Goal: Complete application form

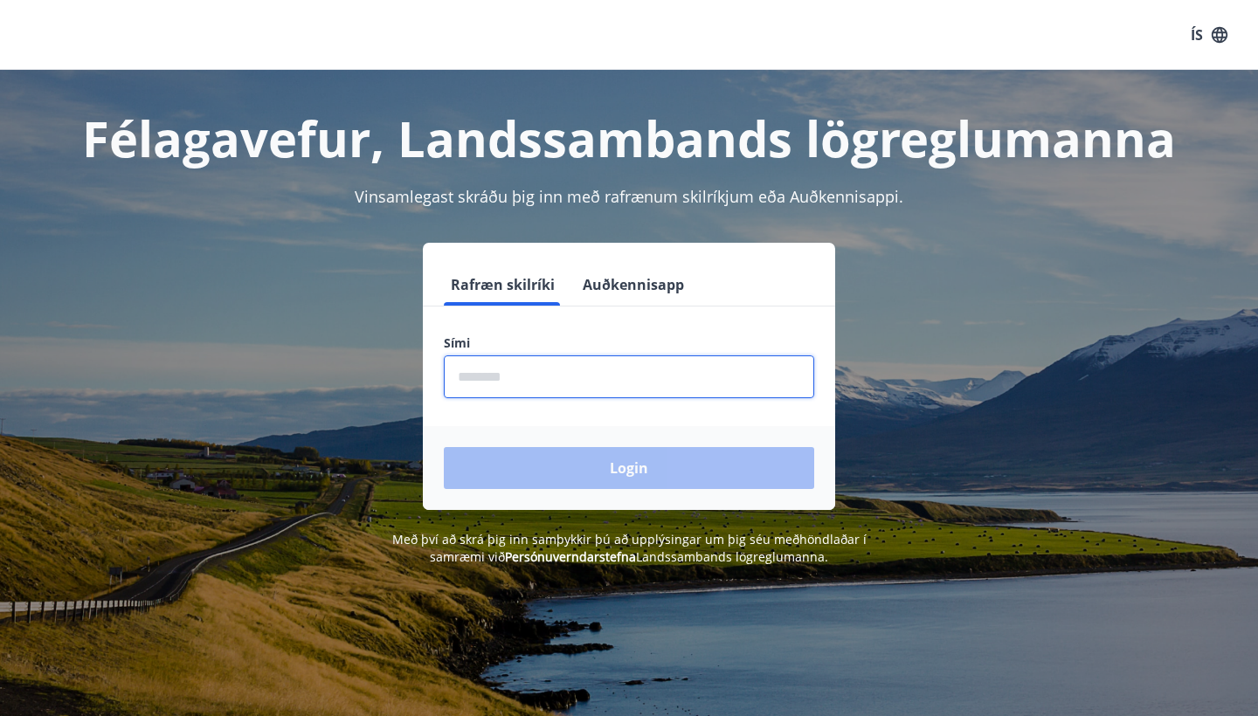
click at [635, 287] on button "Auðkennisapp" at bounding box center [633, 285] width 115 height 42
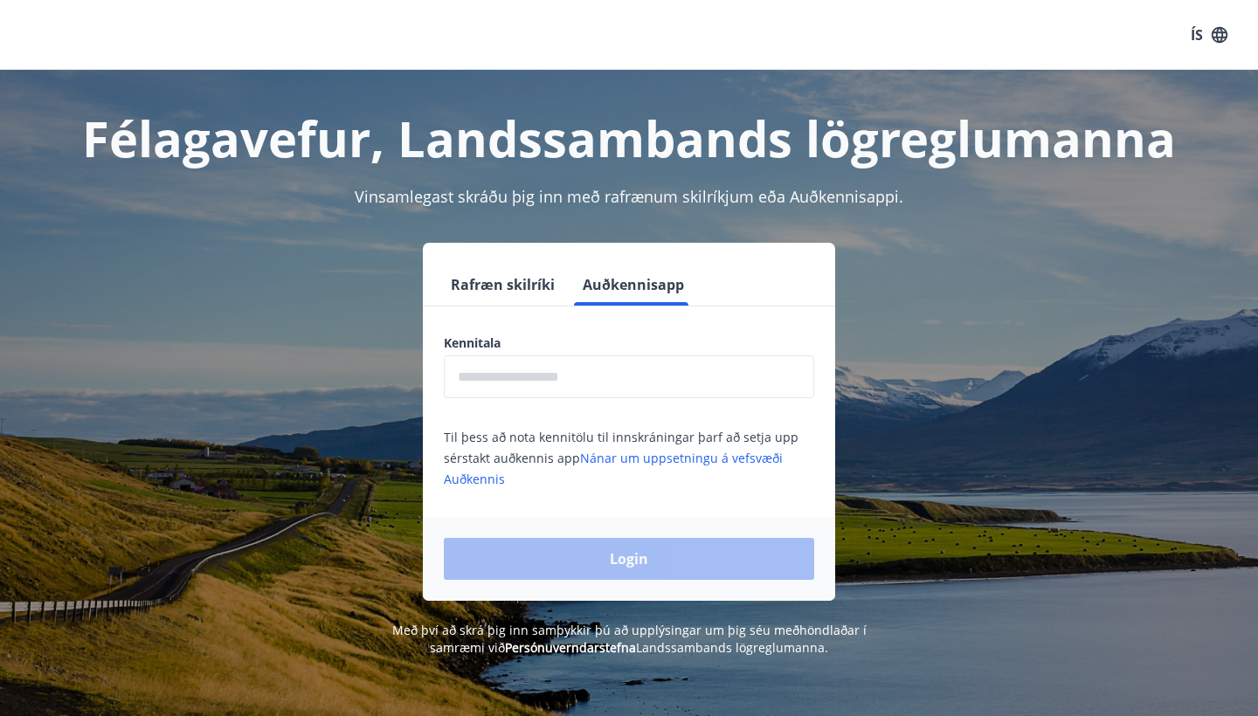
click at [553, 379] on input "text" at bounding box center [629, 377] width 370 height 43
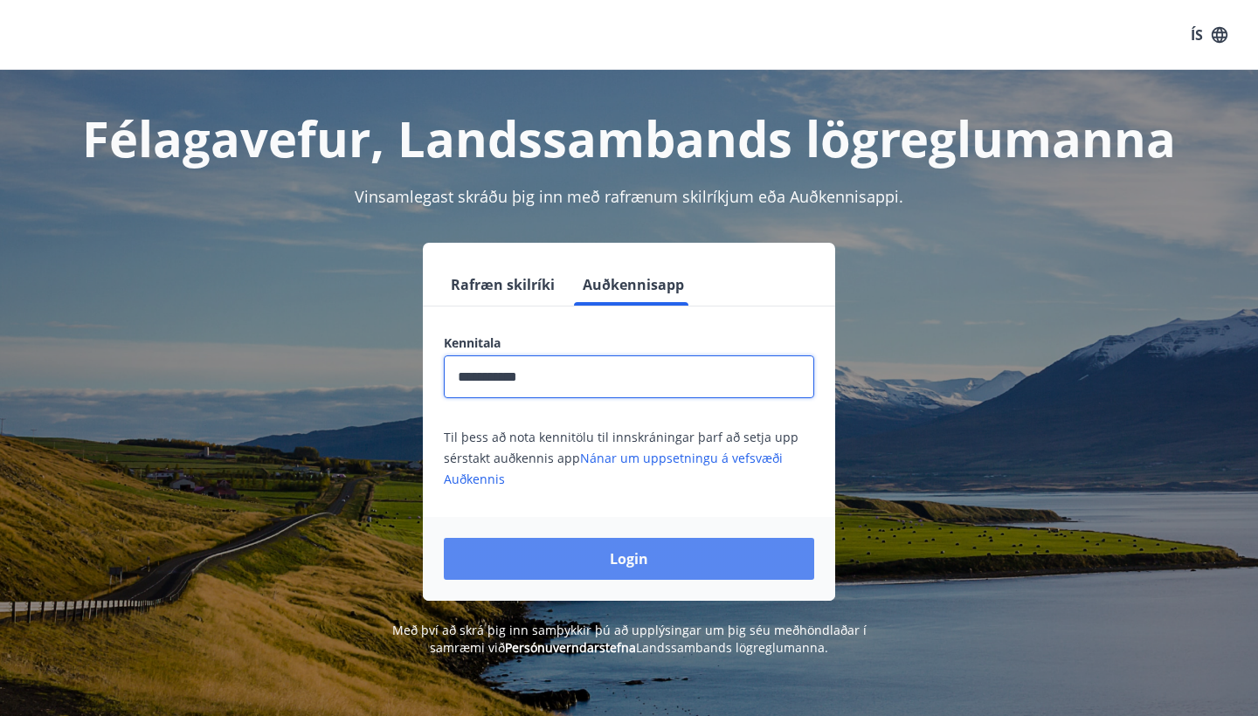
type input "**********"
click at [569, 545] on button "Login" at bounding box center [629, 559] width 370 height 42
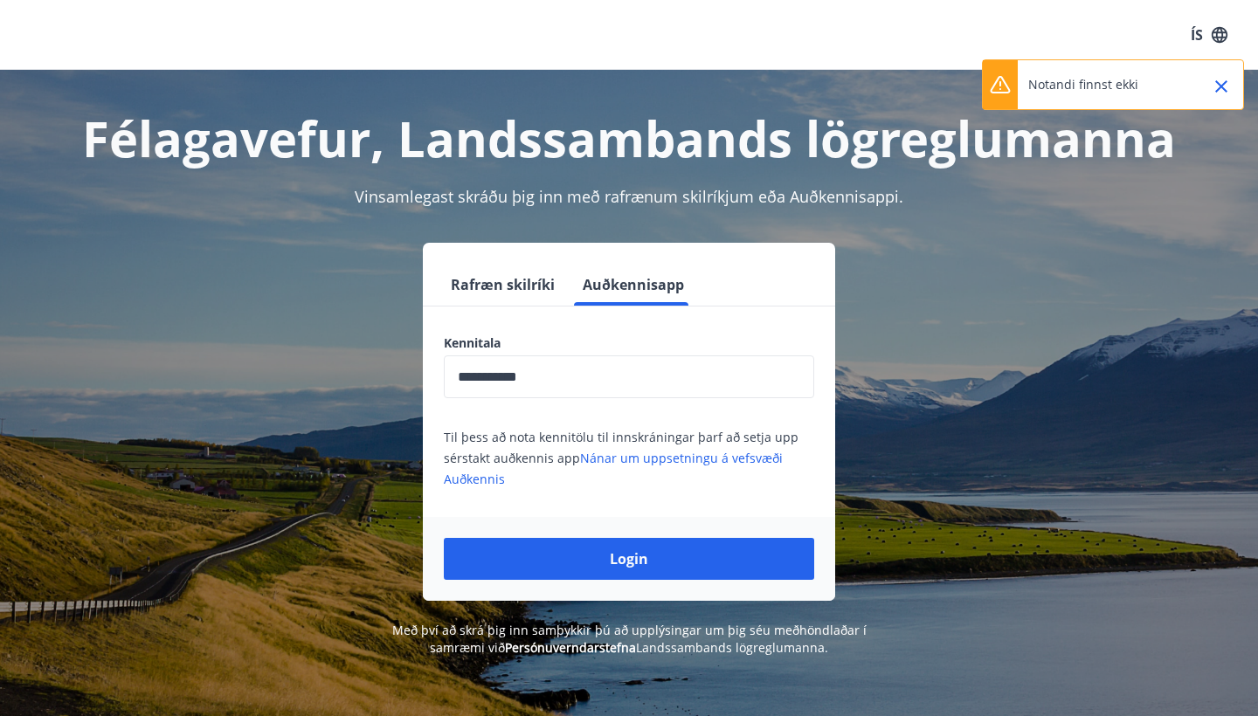
click at [1212, 83] on icon "Close" at bounding box center [1221, 86] width 21 height 21
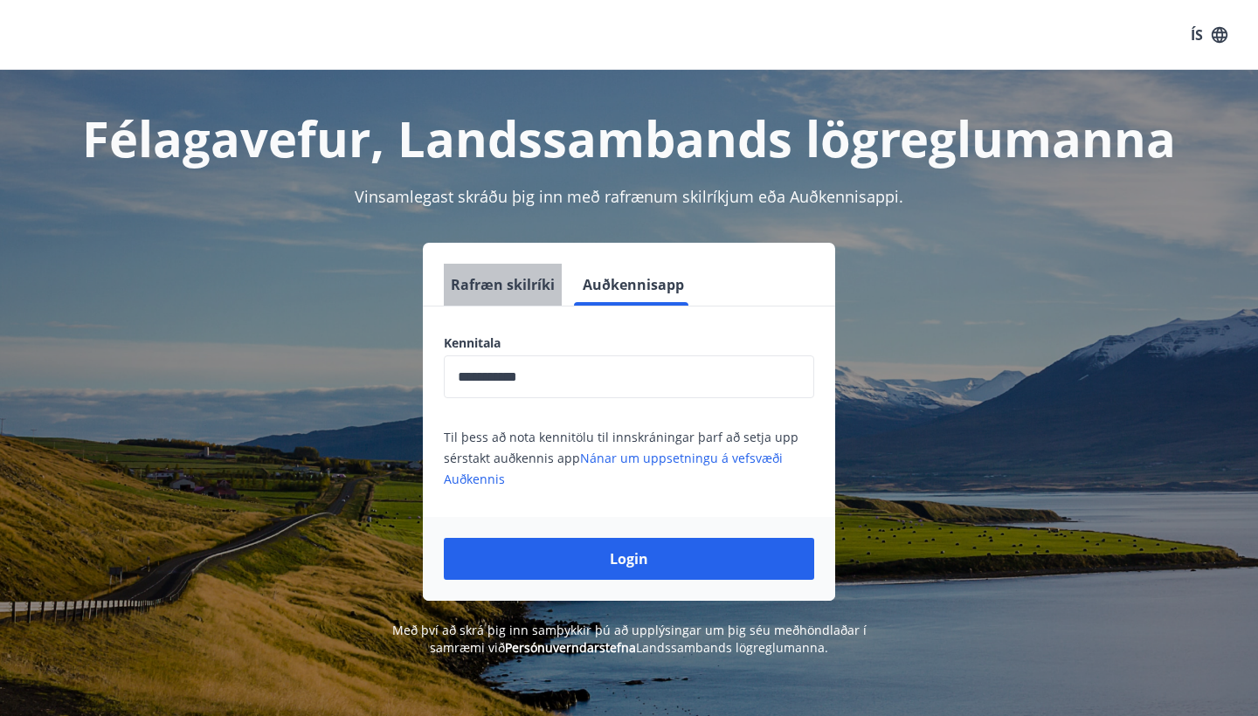
click at [533, 291] on button "Rafræn skilríki" at bounding box center [503, 285] width 118 height 42
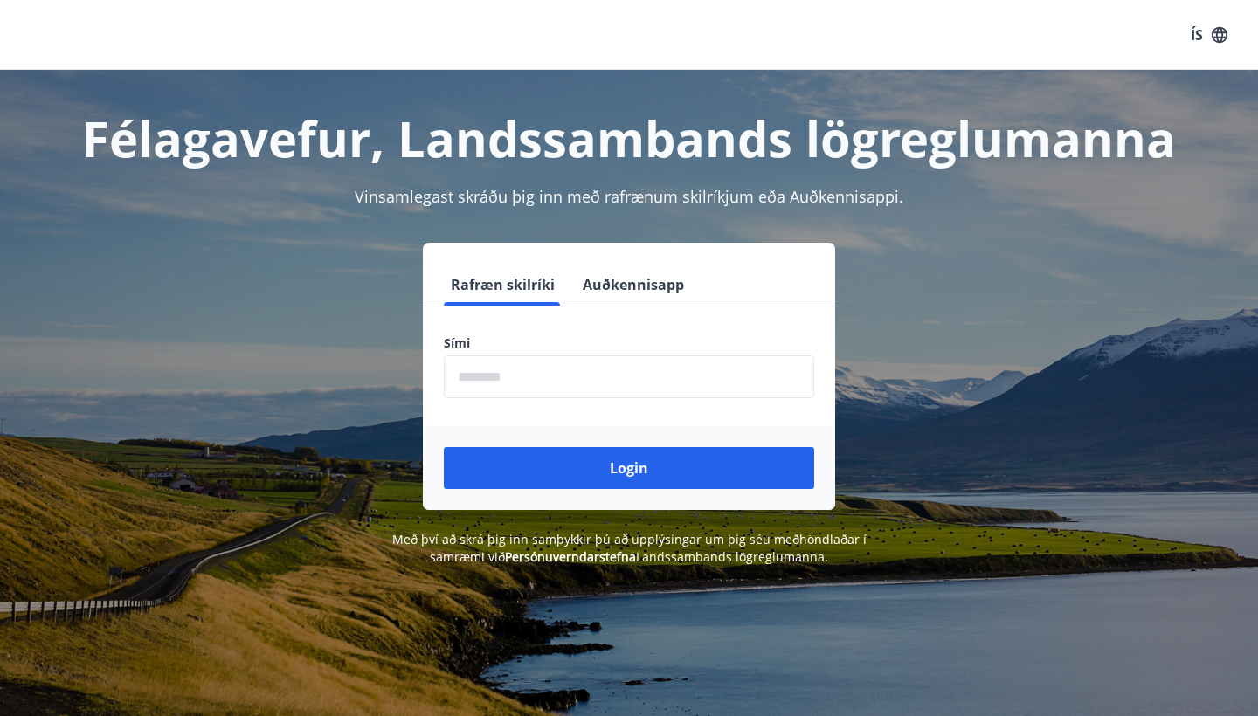
click at [516, 379] on input "phone" at bounding box center [629, 377] width 370 height 43
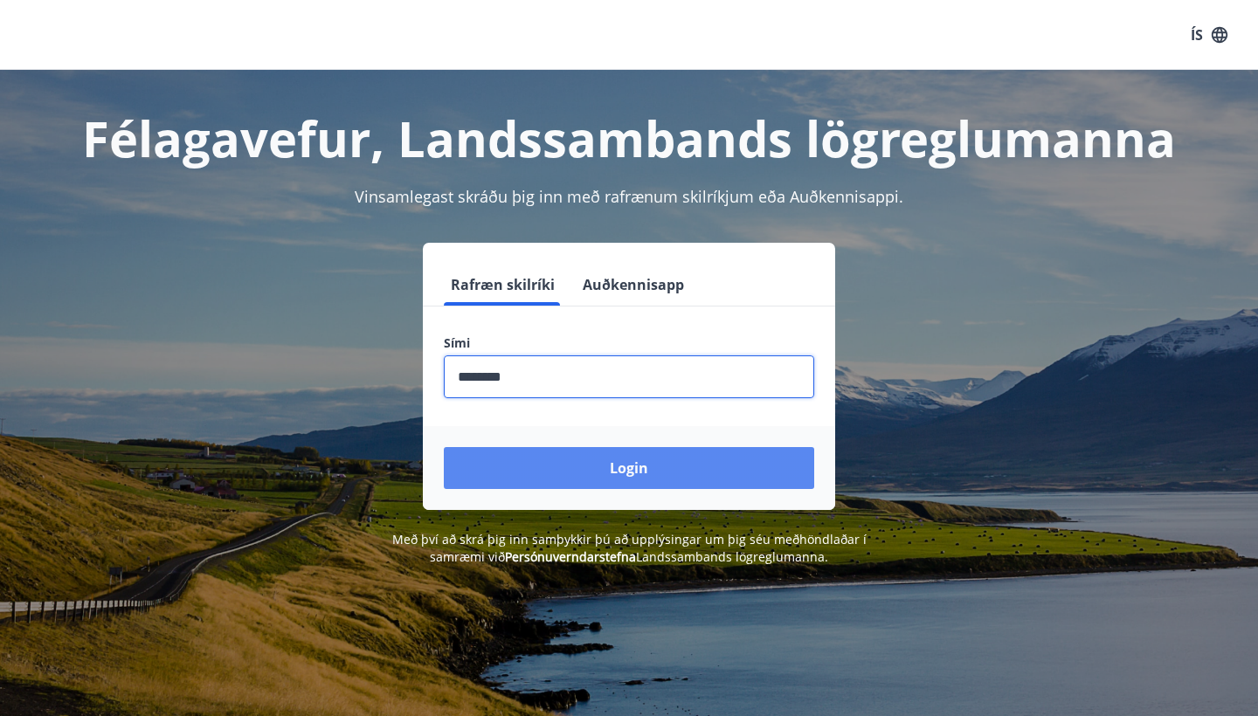
type input "********"
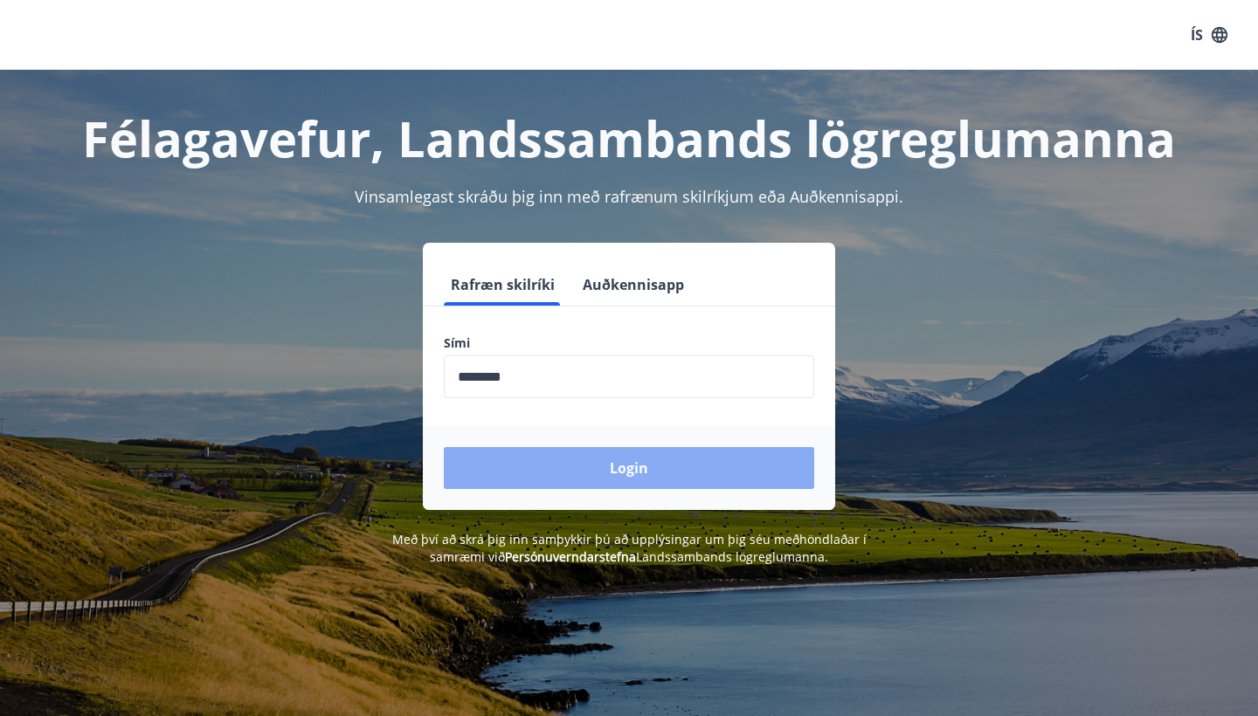
click at [642, 487] on button "Login" at bounding box center [629, 468] width 370 height 42
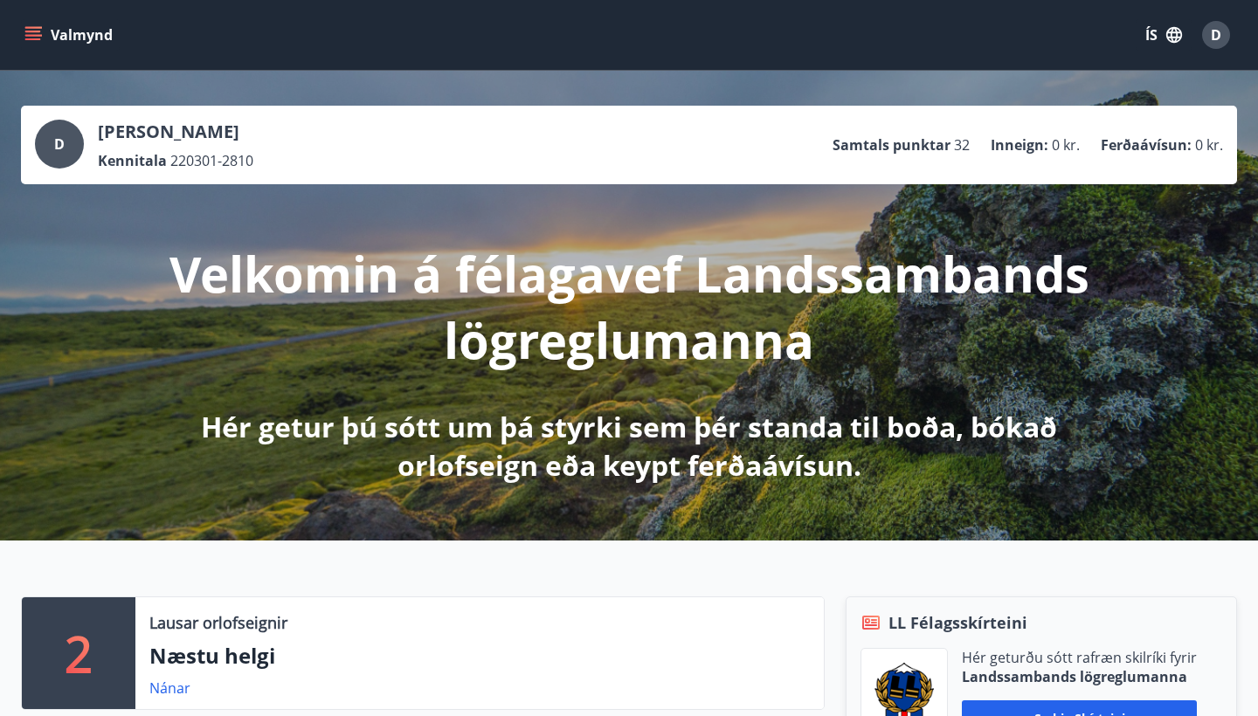
click at [17, 41] on div "Valmynd ÍS D" at bounding box center [629, 35] width 1258 height 70
click at [32, 38] on icon "menu" at bounding box center [33, 39] width 16 height 2
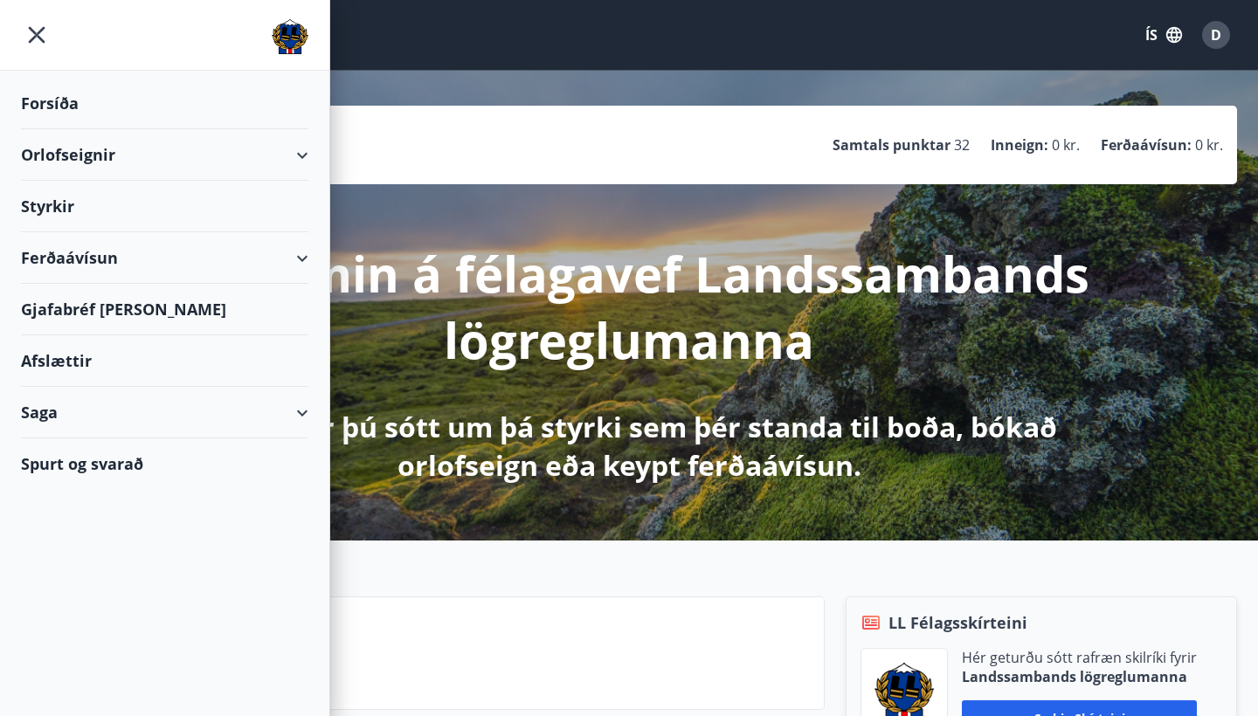
click at [61, 211] on div "Styrkir" at bounding box center [164, 207] width 287 height 52
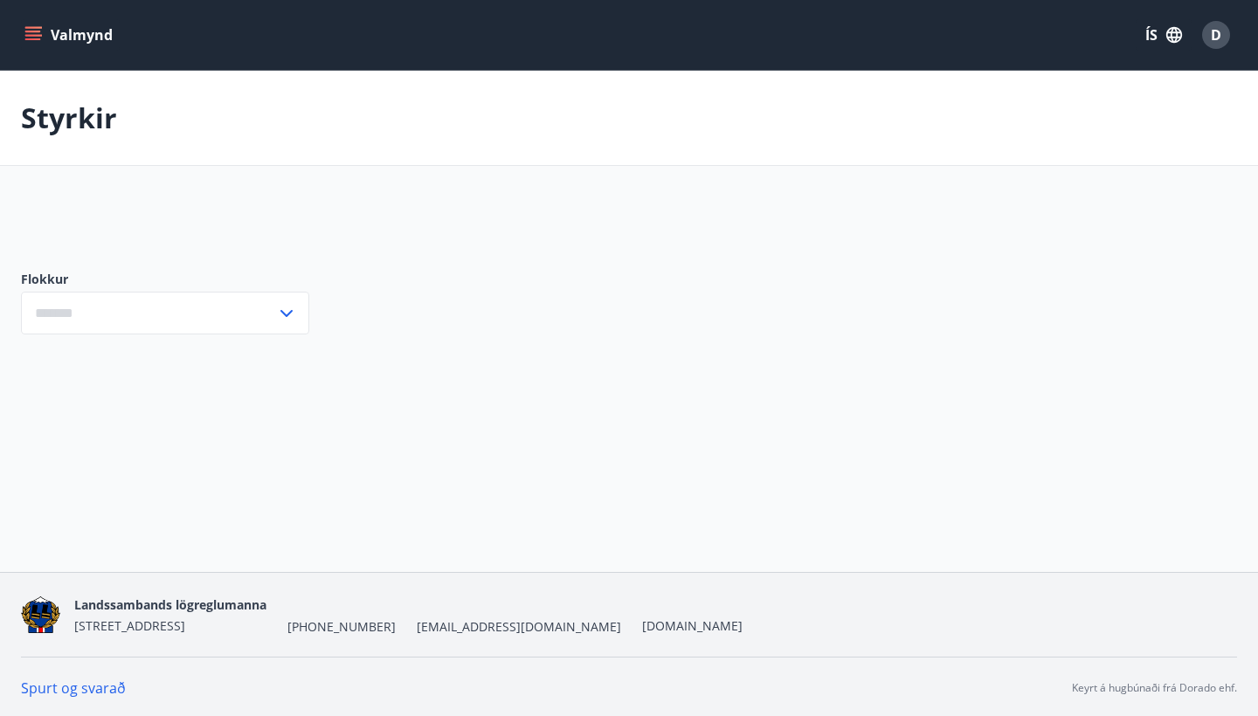
type input "***"
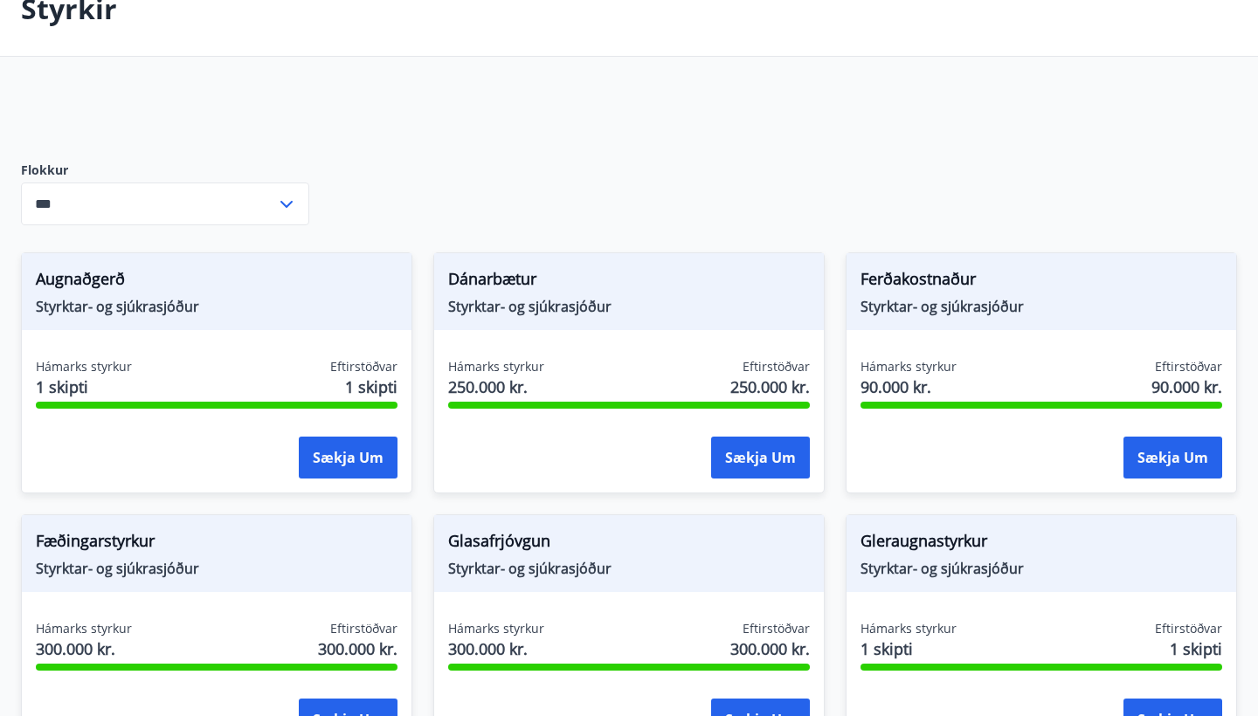
scroll to position [110, 0]
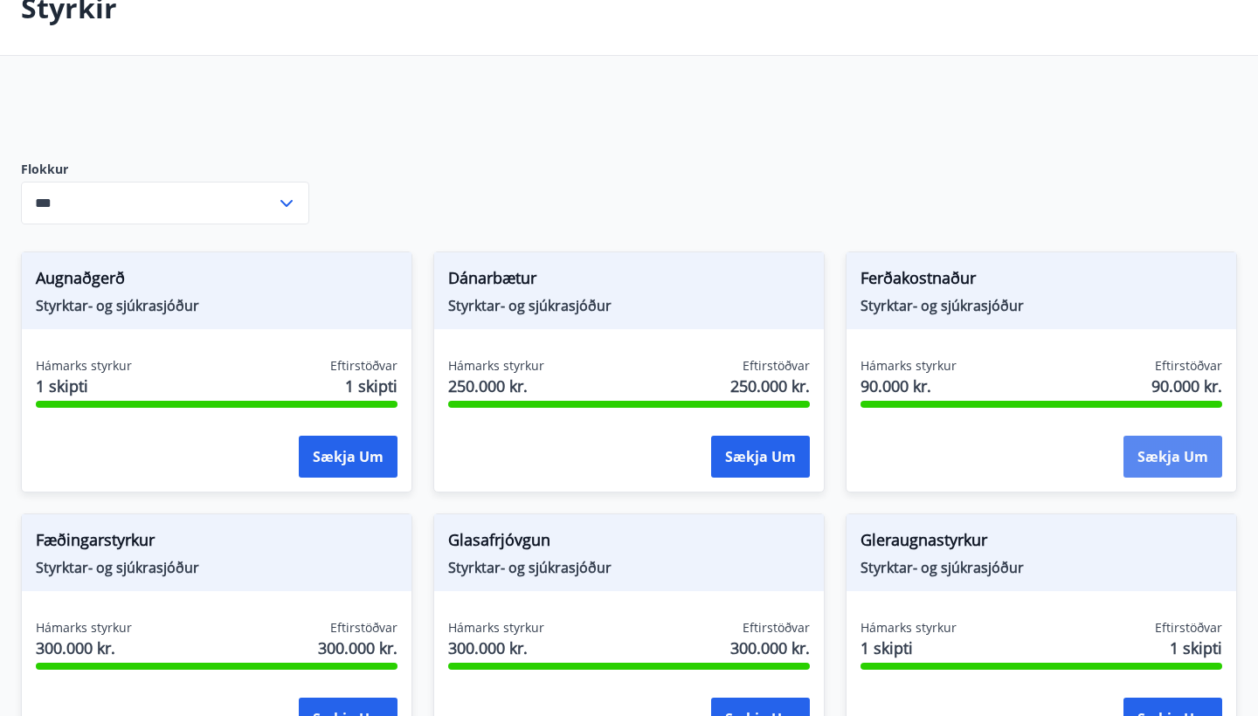
click at [1172, 462] on button "Sækja um" at bounding box center [1172, 457] width 99 height 42
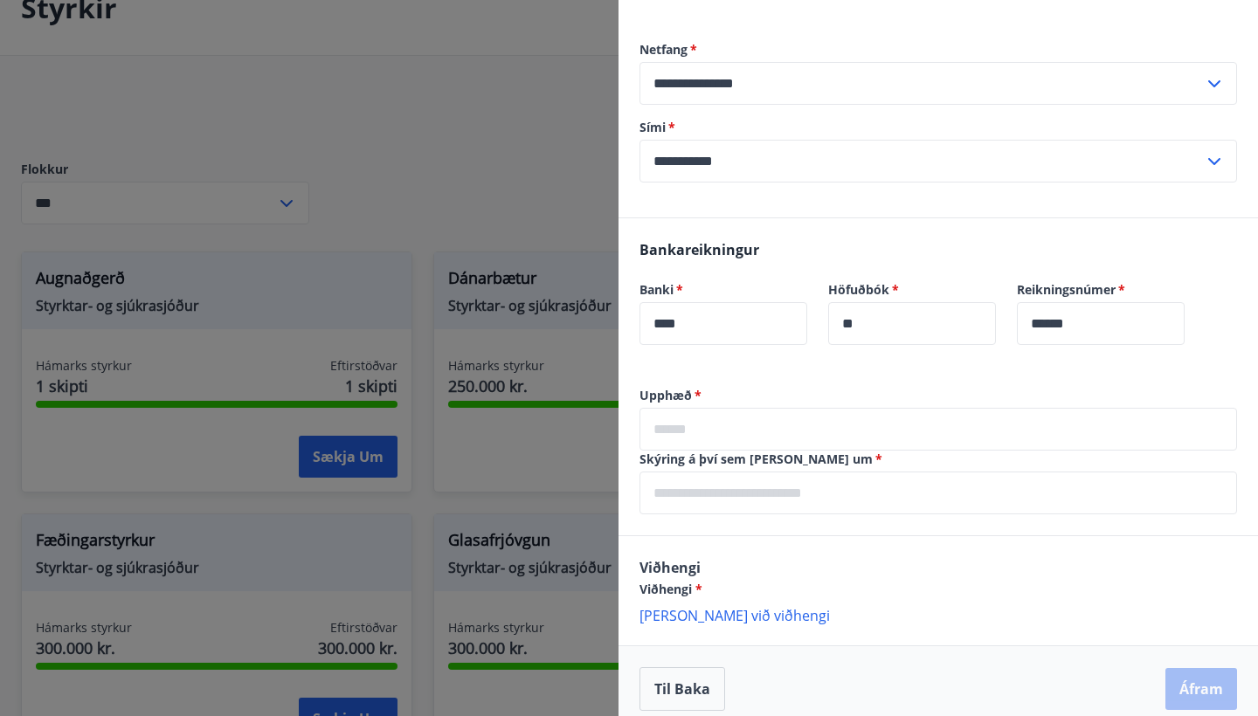
scroll to position [410, 0]
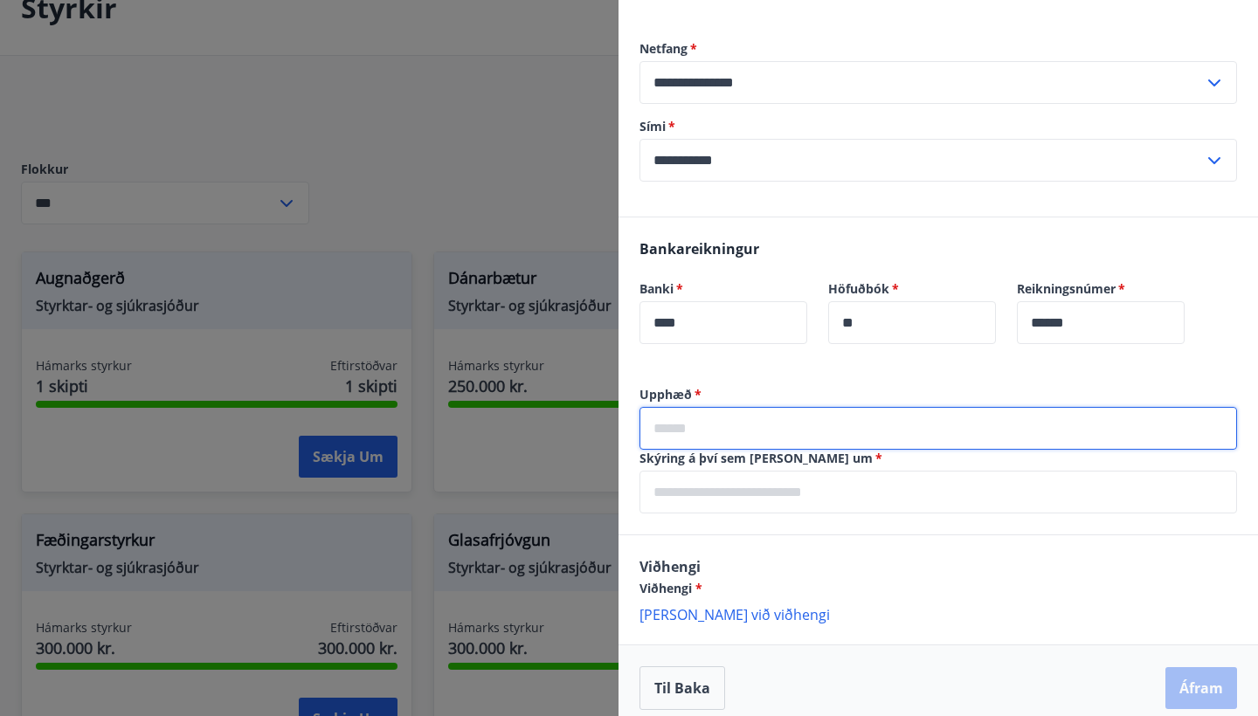
click at [851, 424] on input "text" at bounding box center [937, 428] width 597 height 43
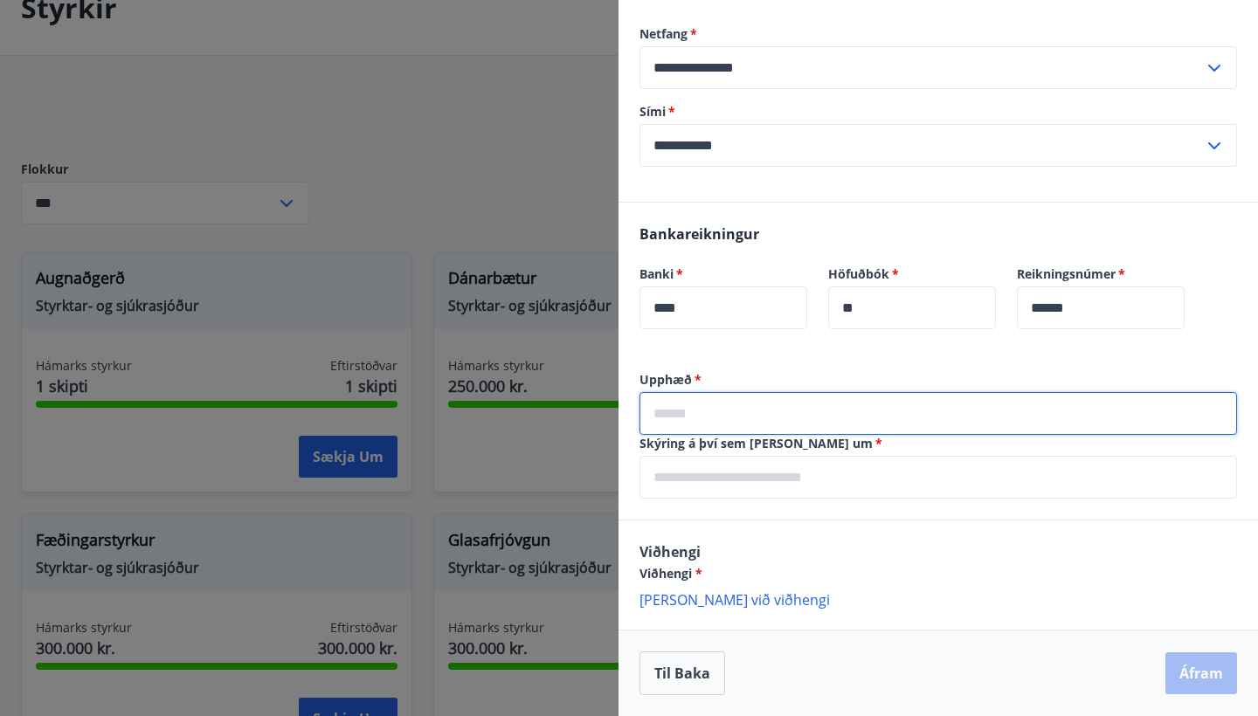
scroll to position [425, 0]
click at [819, 466] on div "Skýring á því sem sótt er um   * ​" at bounding box center [937, 467] width 597 height 64
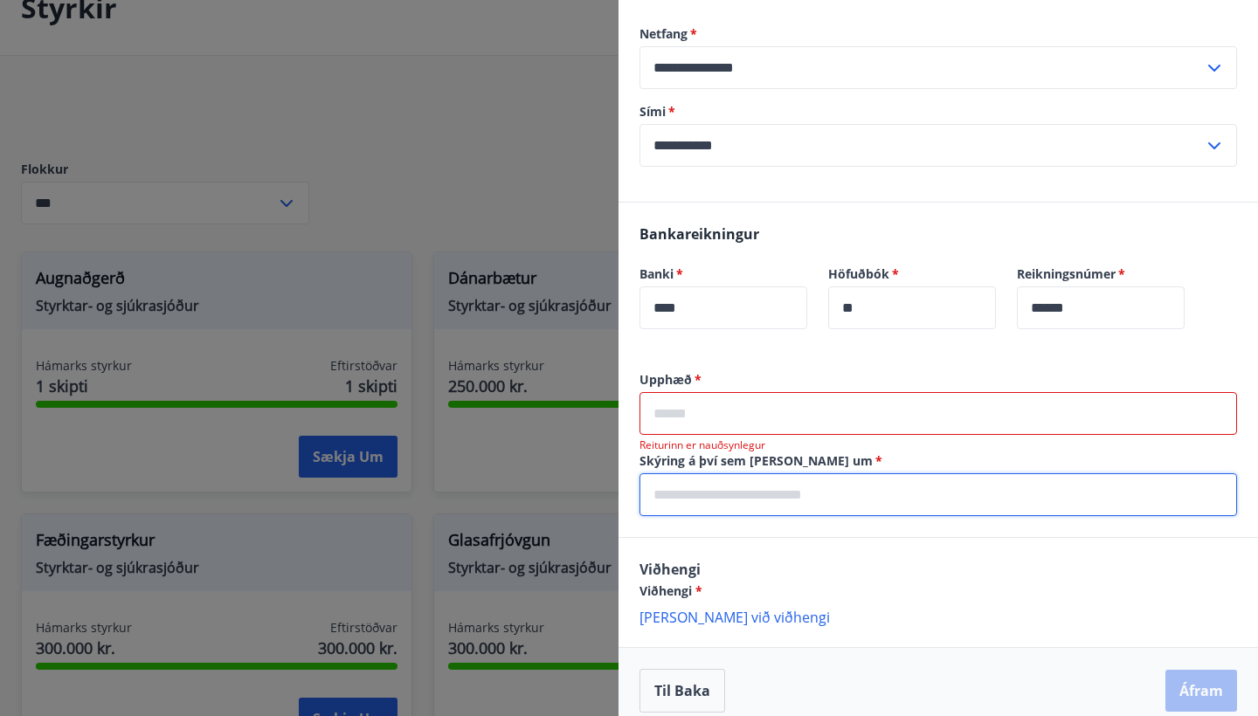
click at [830, 432] on input "text" at bounding box center [937, 413] width 597 height 43
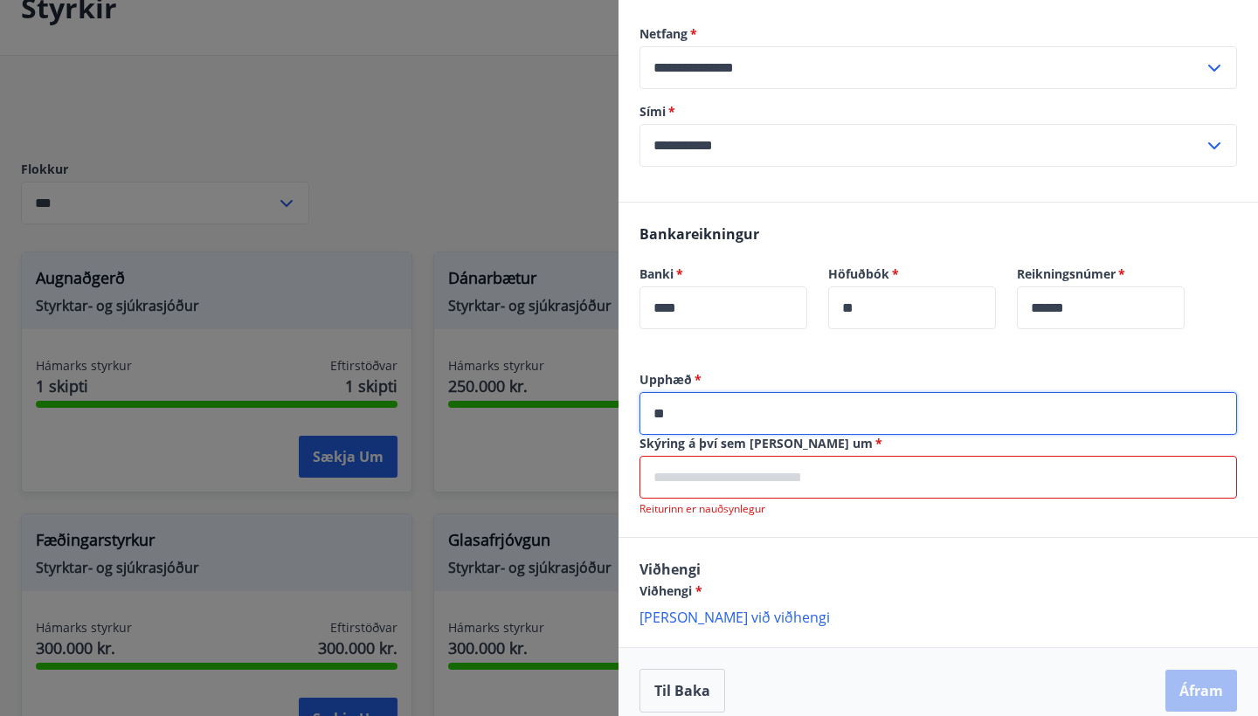
type input "*"
click at [669, 412] on input "*****" at bounding box center [937, 413] width 597 height 43
type input "******"
click at [719, 487] on input "text" at bounding box center [937, 477] width 597 height 43
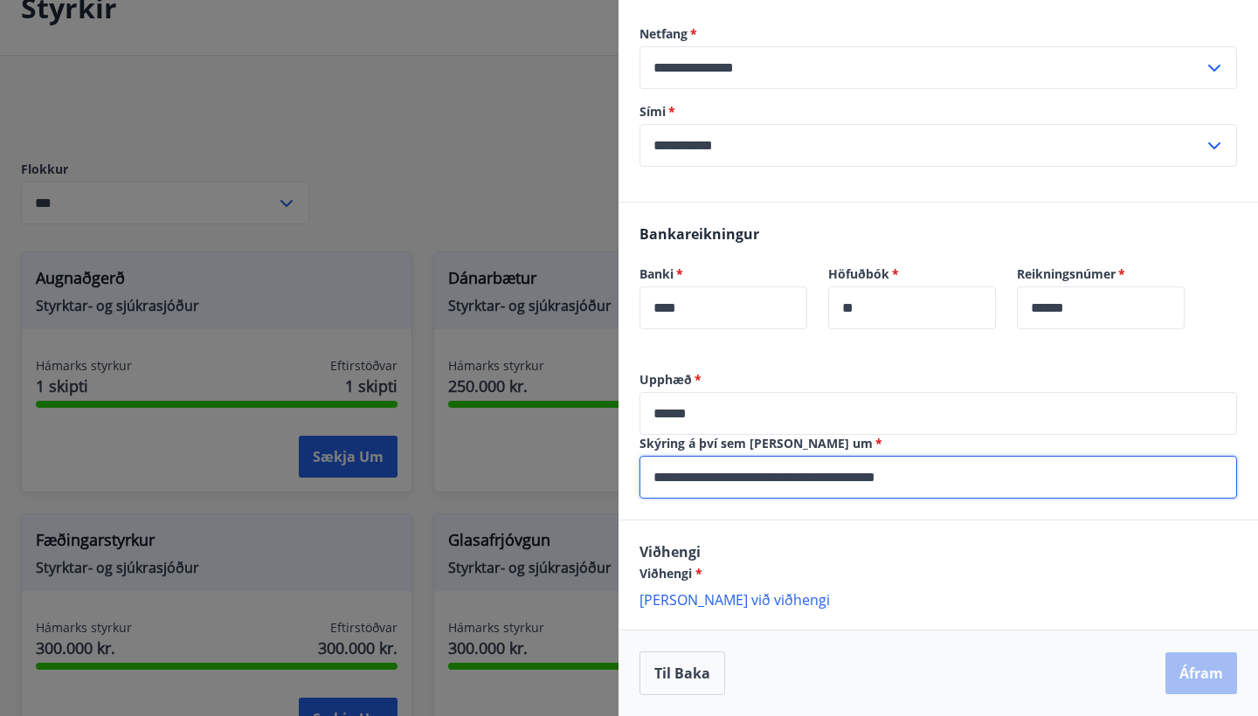
type input "**********"
click at [729, 603] on p "Bæta við viðhengi" at bounding box center [937, 599] width 597 height 17
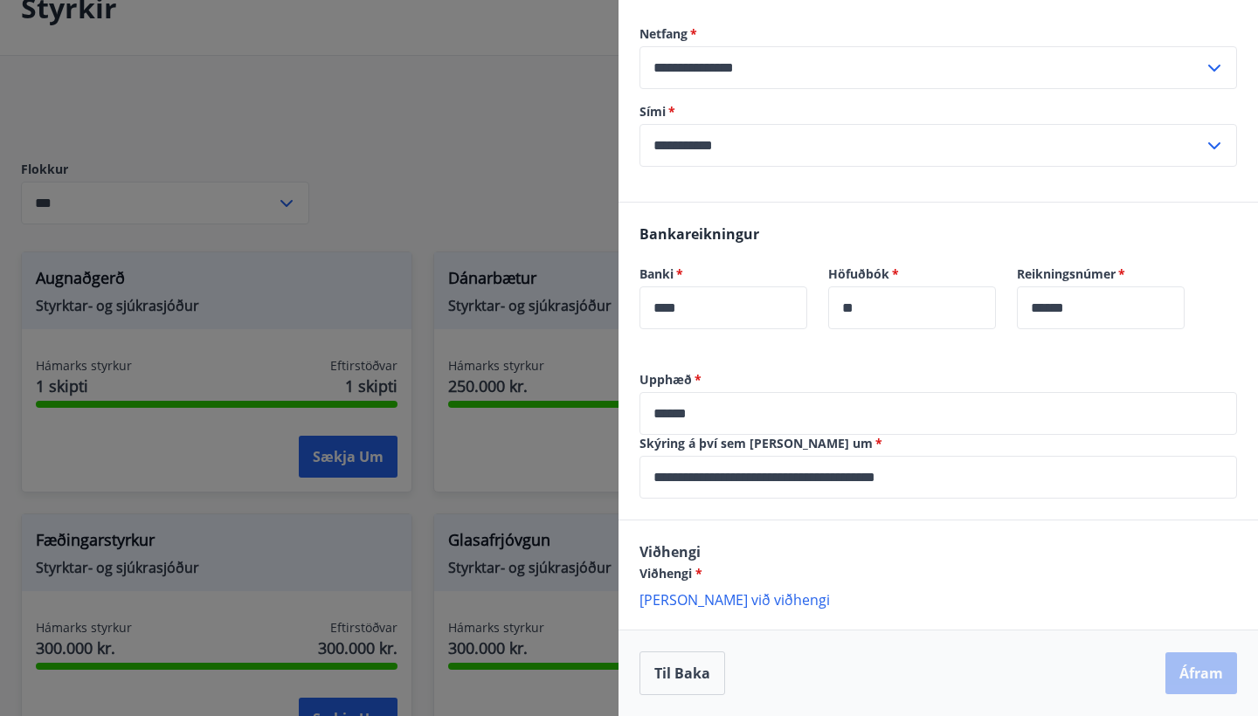
click at [708, 600] on p "Bæta við viðhengi" at bounding box center [937, 599] width 597 height 17
click at [726, 595] on p "Bæta við viðhengi" at bounding box center [937, 599] width 597 height 17
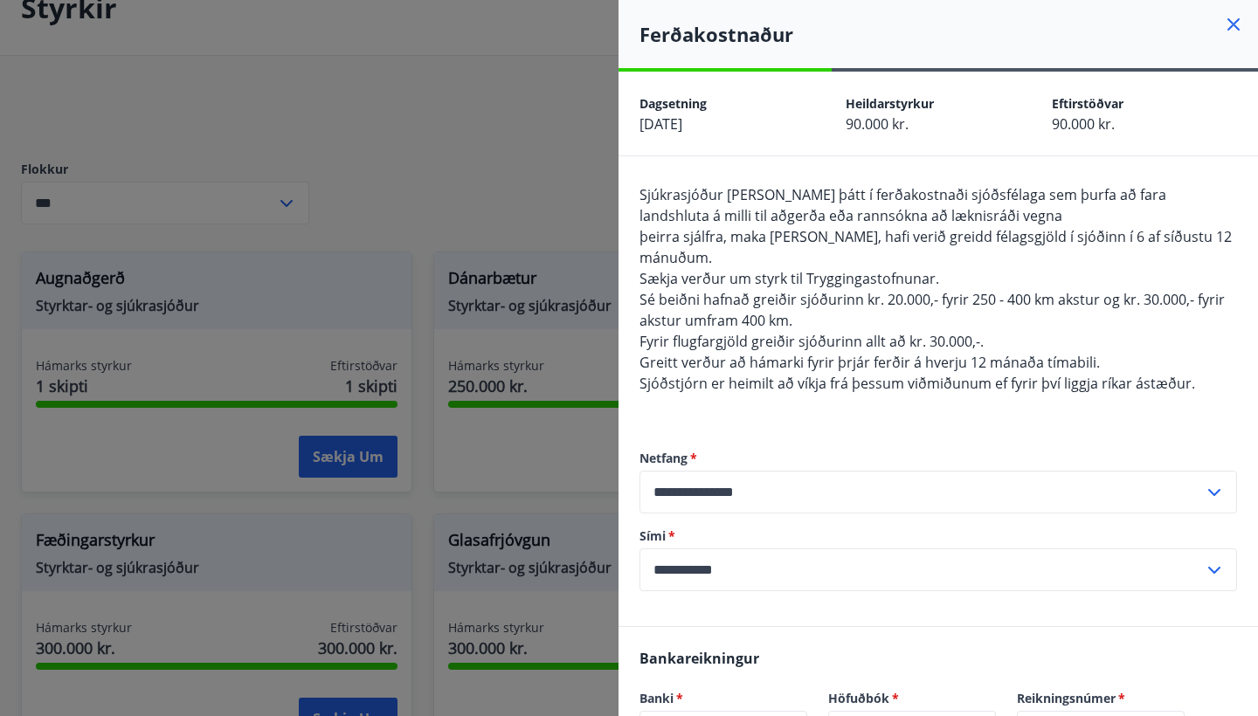
scroll to position [0, 0]
click at [1233, 31] on icon at bounding box center [1233, 24] width 21 height 21
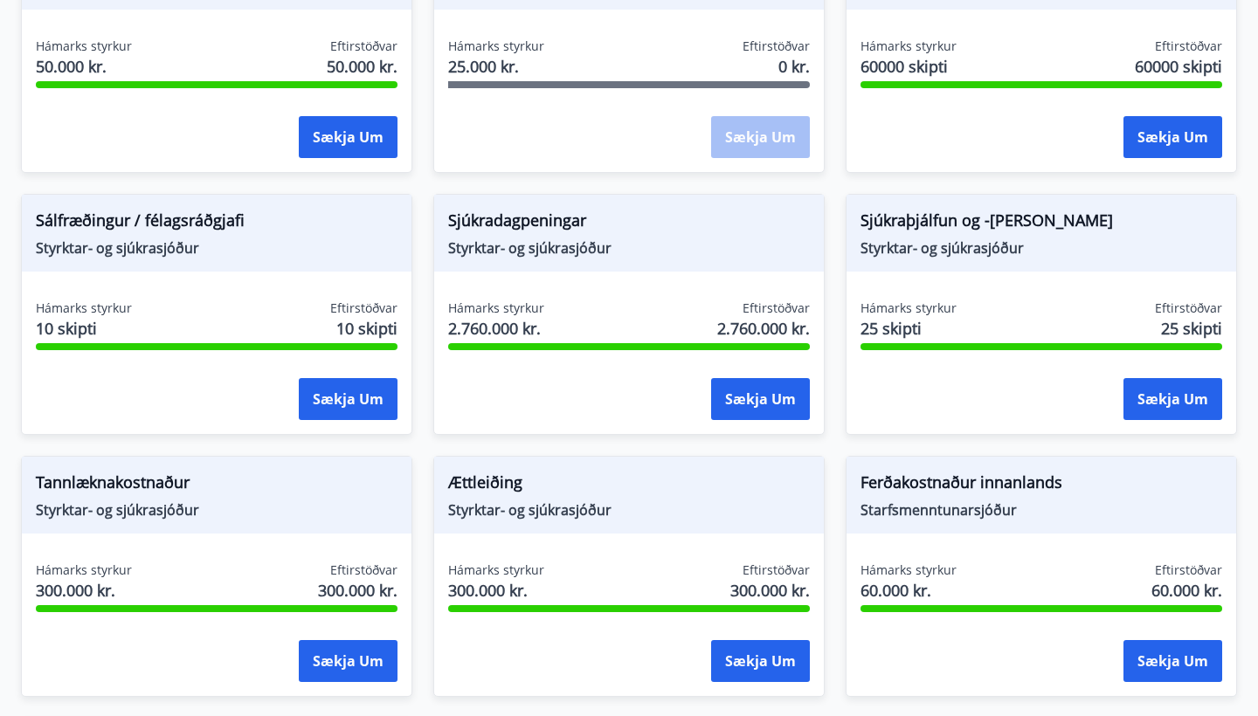
scroll to position [1230, 0]
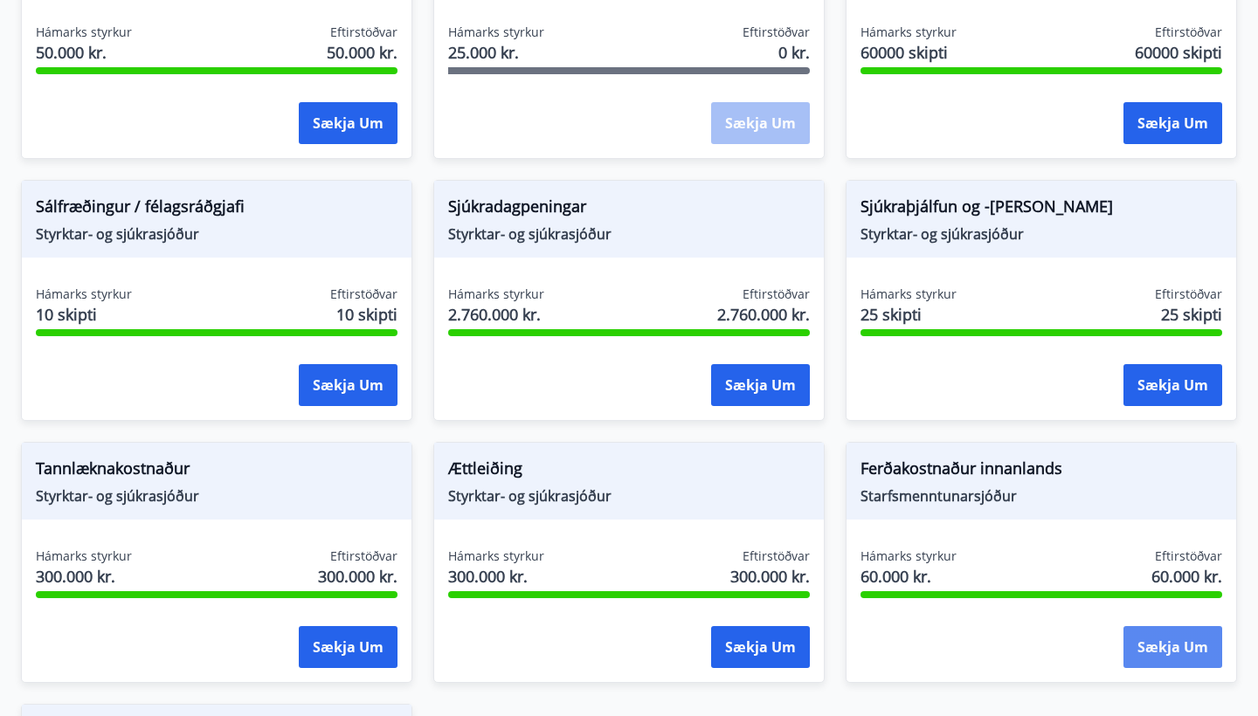
click at [1189, 645] on button "Sækja um" at bounding box center [1172, 647] width 99 height 42
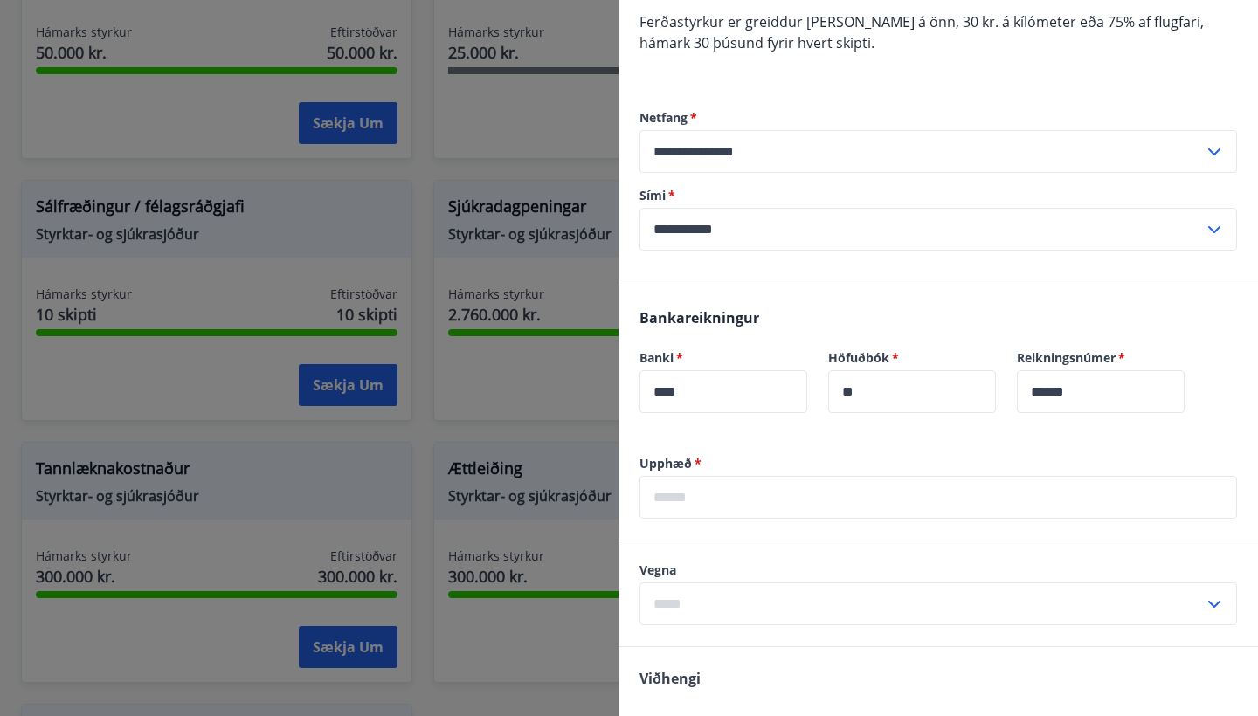
scroll to position [204, 0]
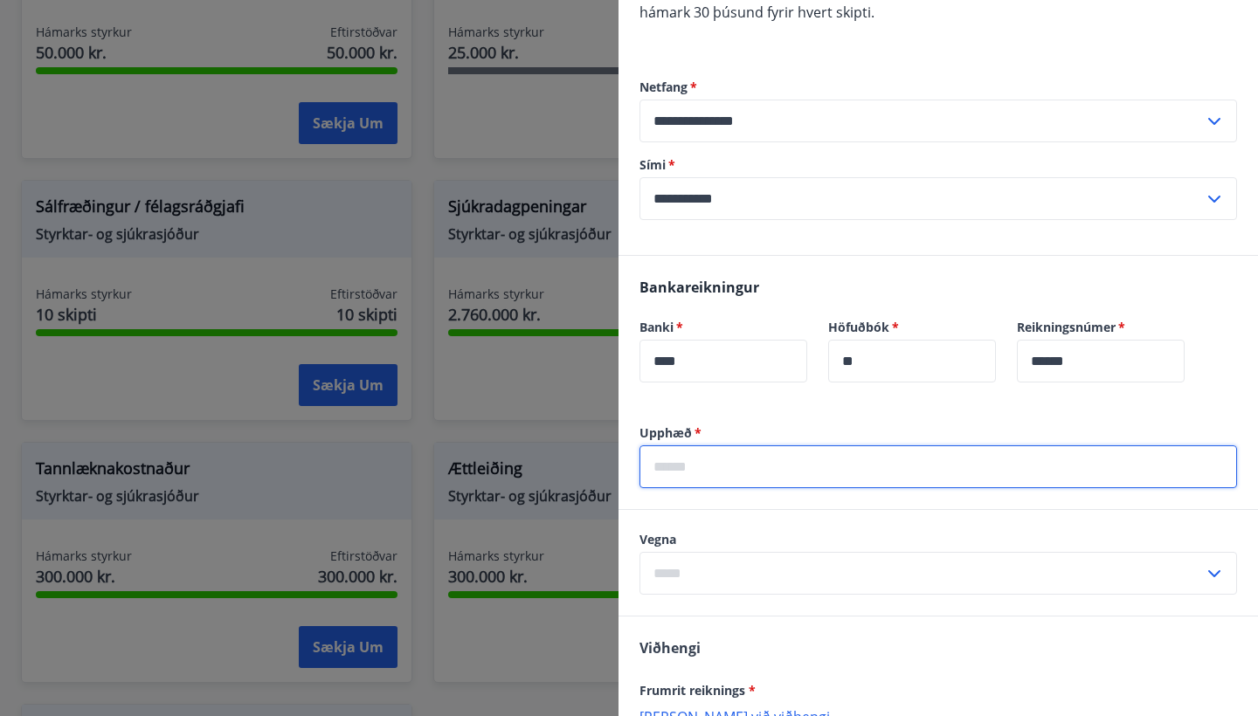
click at [733, 456] on input "text" at bounding box center [937, 467] width 597 height 43
type input "******"
click at [708, 568] on input "text" at bounding box center [921, 573] width 564 height 43
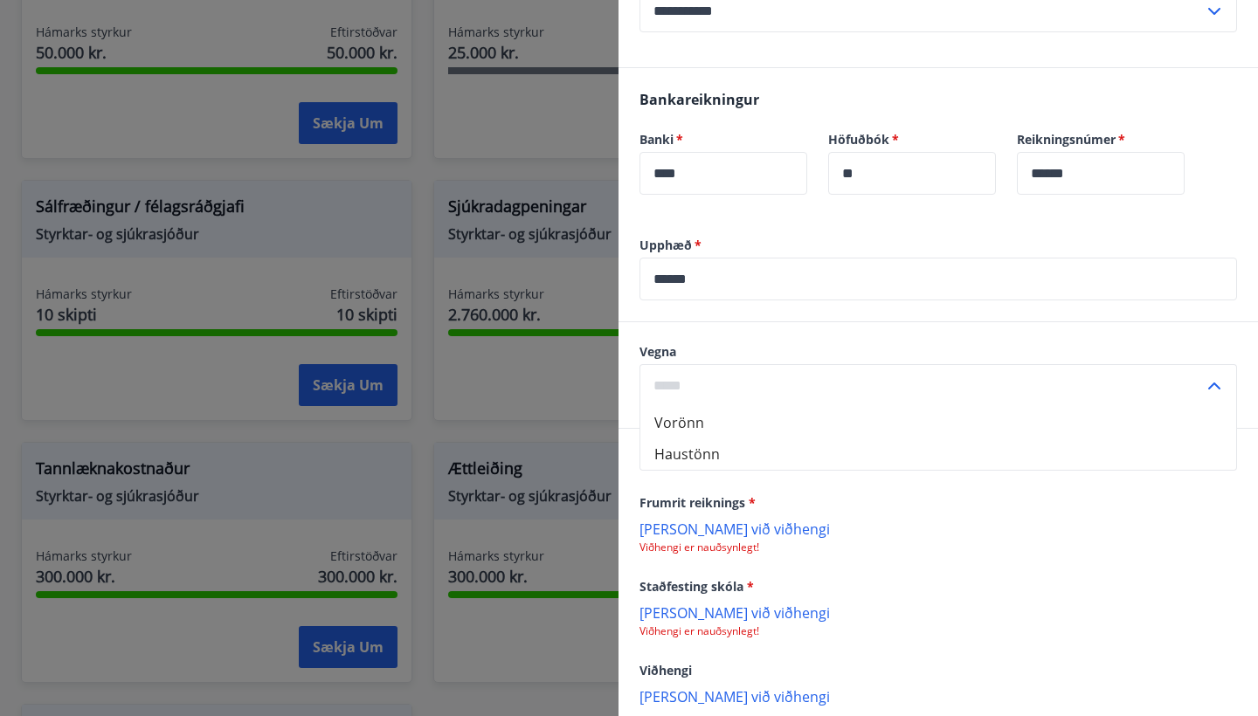
scroll to position [395, 0]
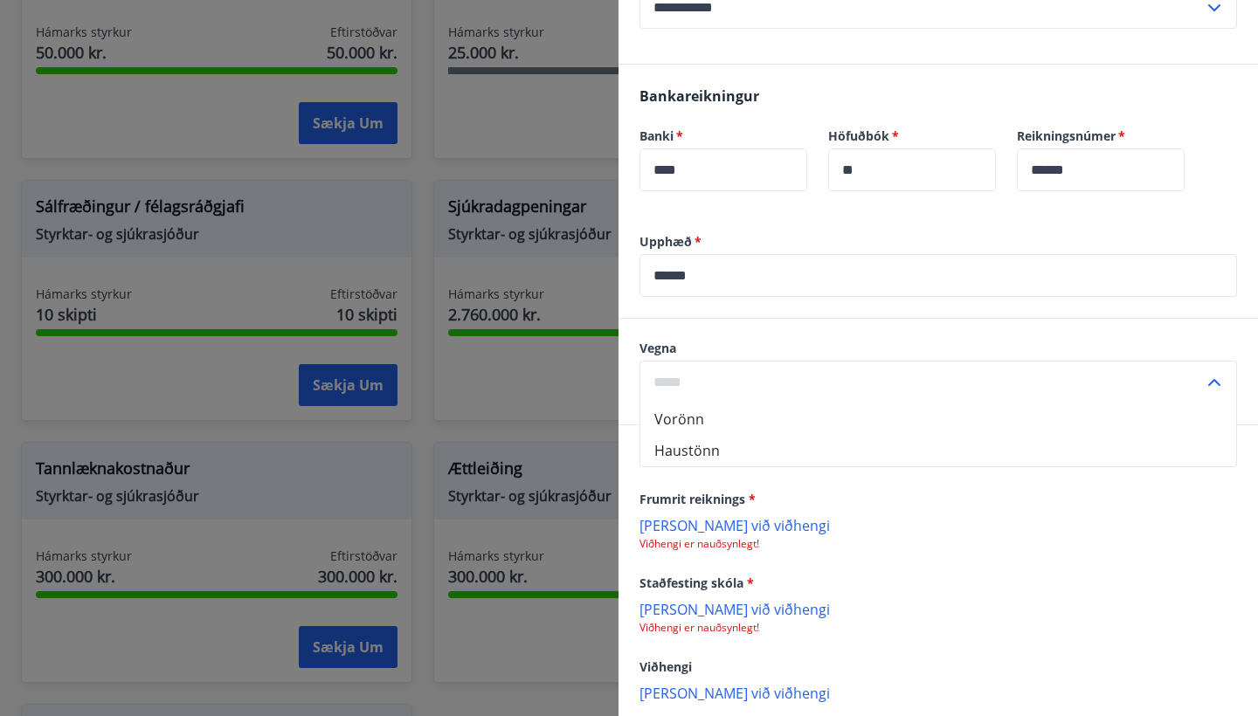
click at [696, 452] on li "Haustönn" at bounding box center [938, 450] width 596 height 31
type input "********"
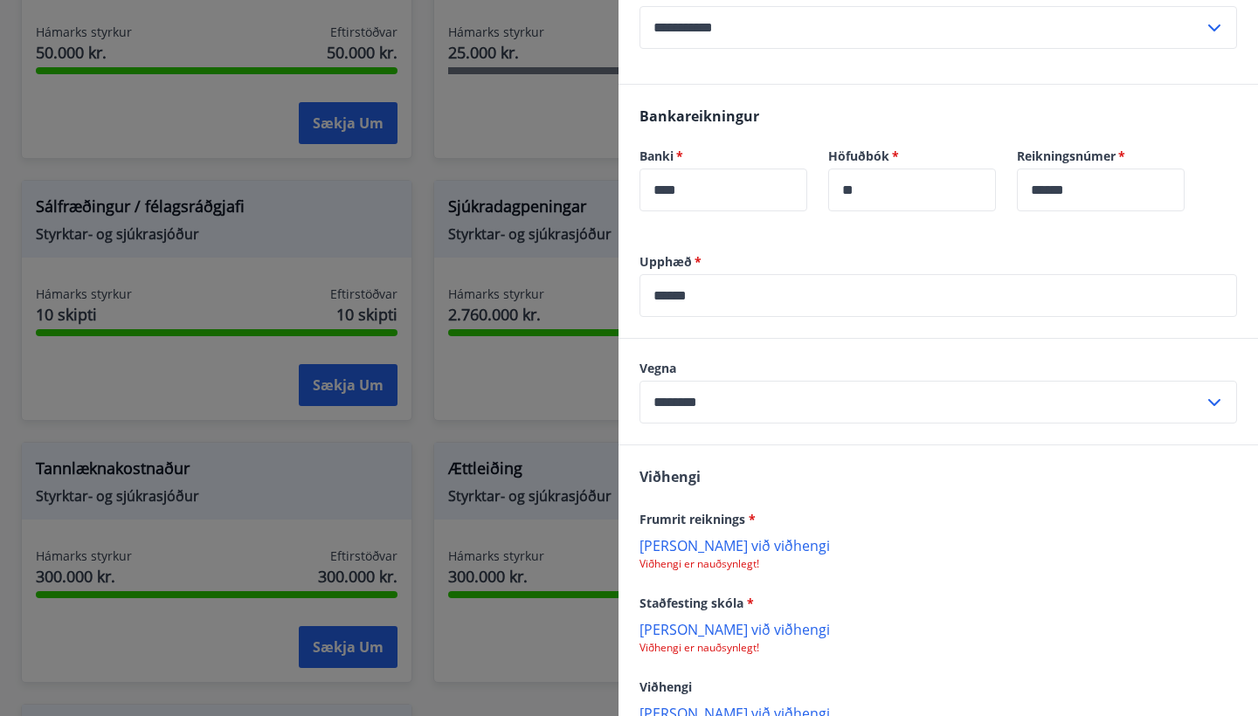
scroll to position [383, 0]
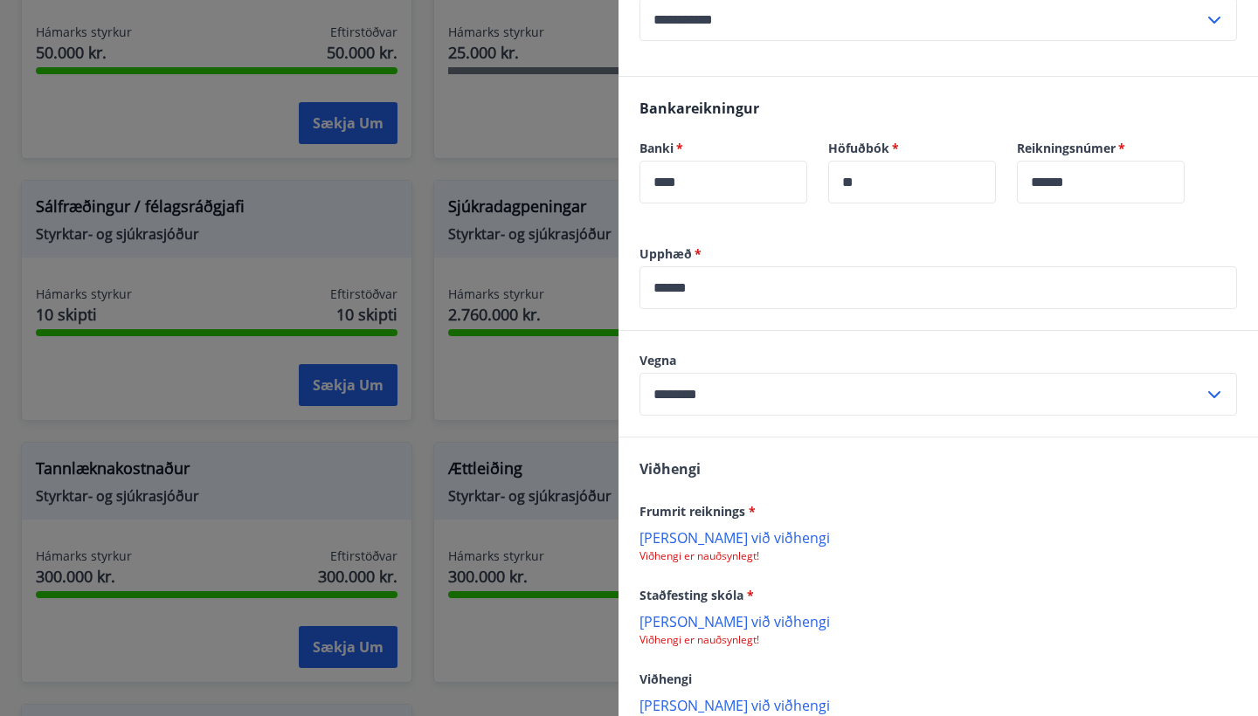
click at [745, 539] on p "Bæta við viðhengi" at bounding box center [937, 536] width 597 height 17
click at [722, 625] on p "Bæta við viðhengi" at bounding box center [937, 620] width 597 height 17
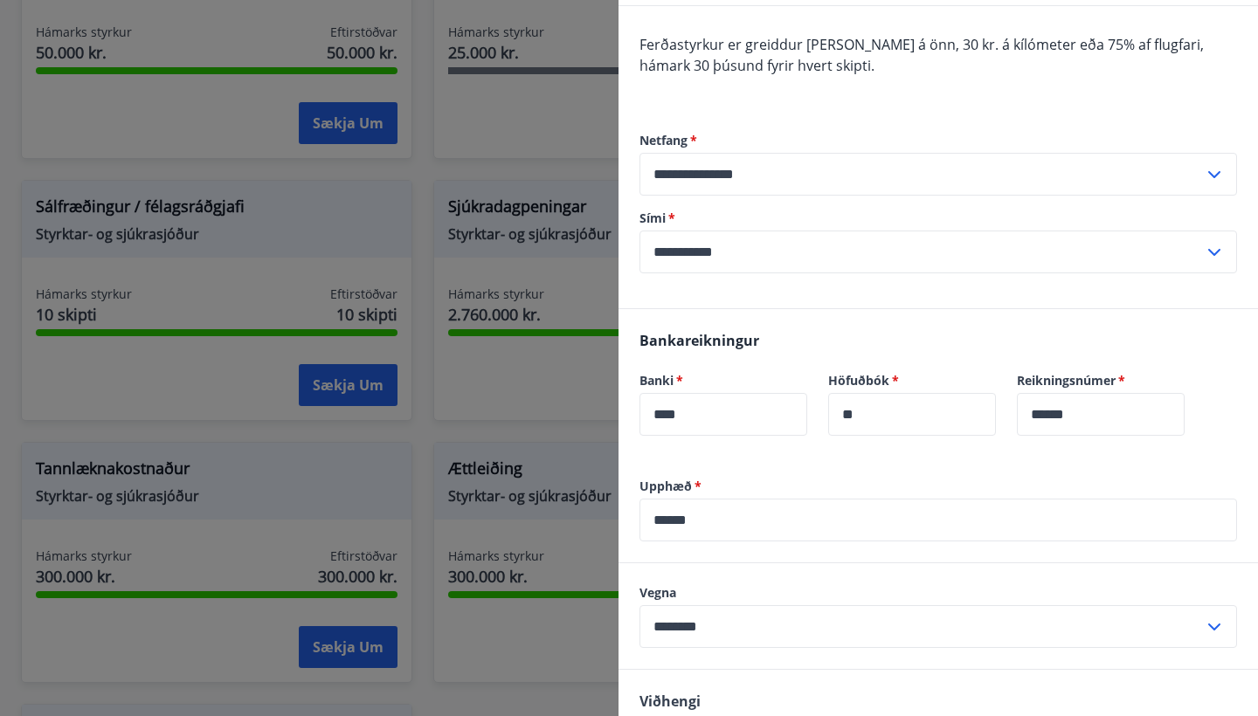
scroll to position [152, 0]
click at [727, 524] on input "******" at bounding box center [937, 518] width 597 height 43
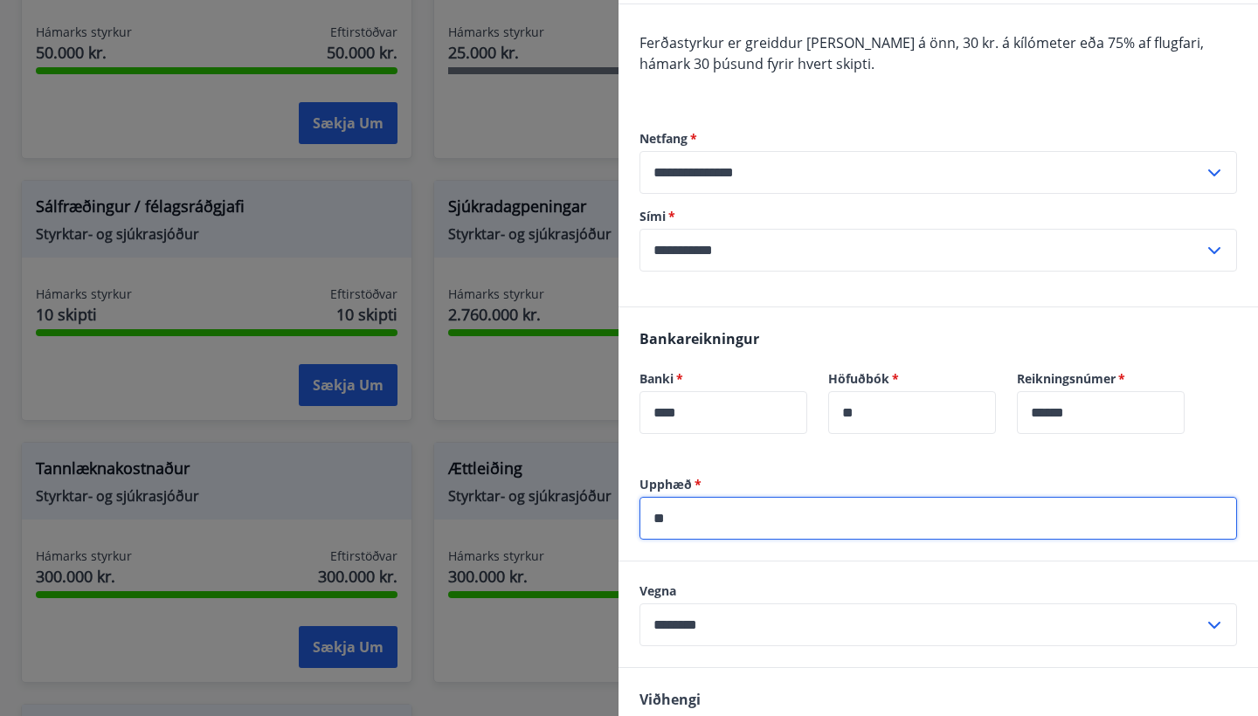
type input "*"
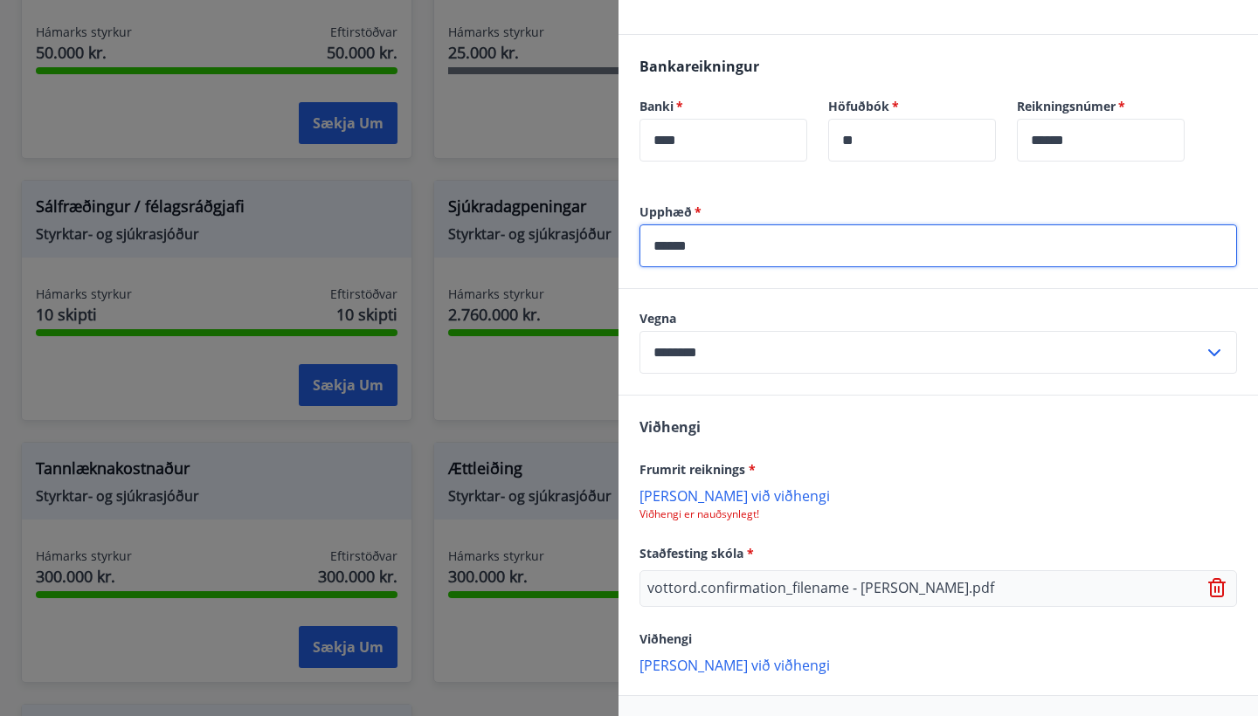
scroll to position [439, 0]
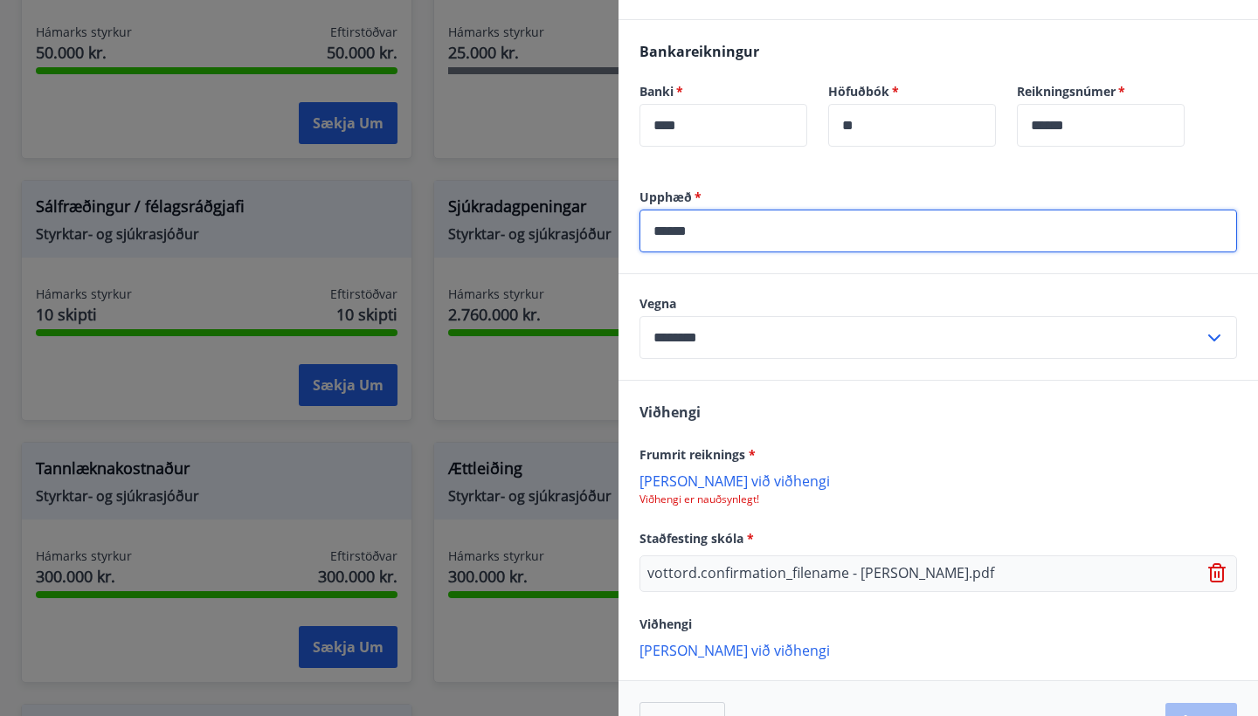
type input "******"
click at [735, 483] on p "Bæta við viðhengi" at bounding box center [937, 480] width 597 height 17
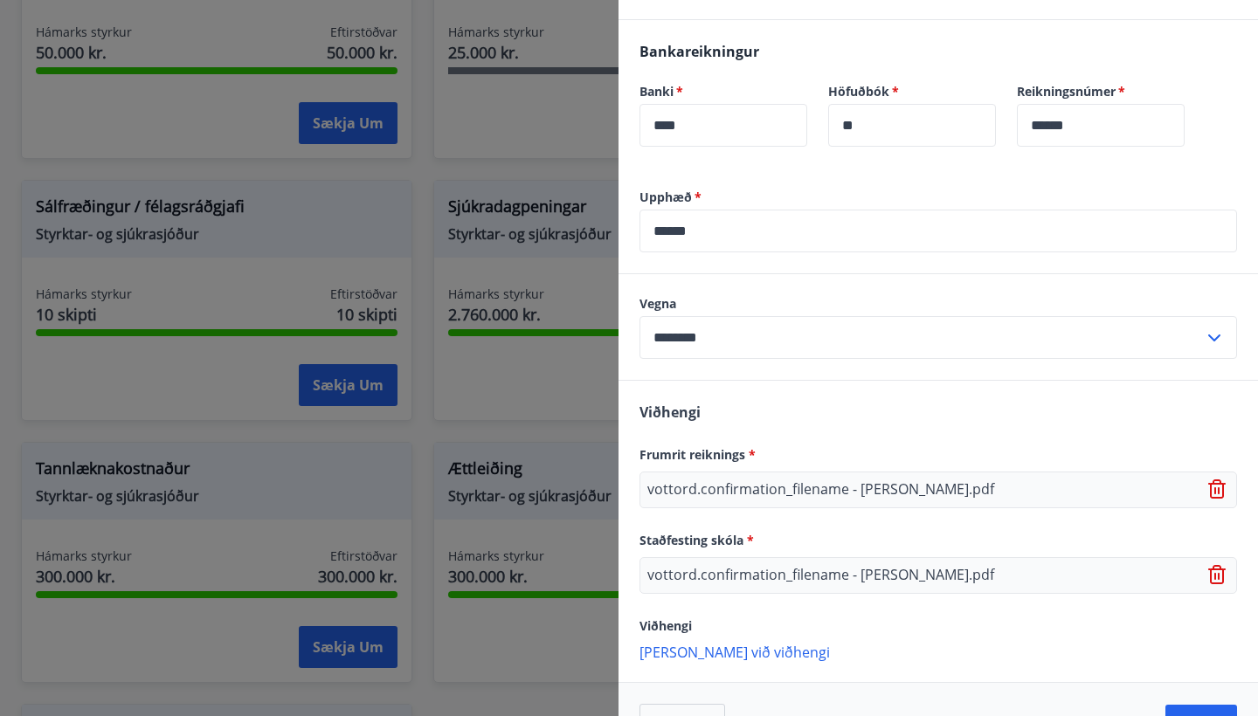
click at [895, 439] on div "Viðhengi Frumrit reiknings * vottord.confirmation_filename - Dagrún Inga Jóns…" at bounding box center [937, 531] width 639 height 300
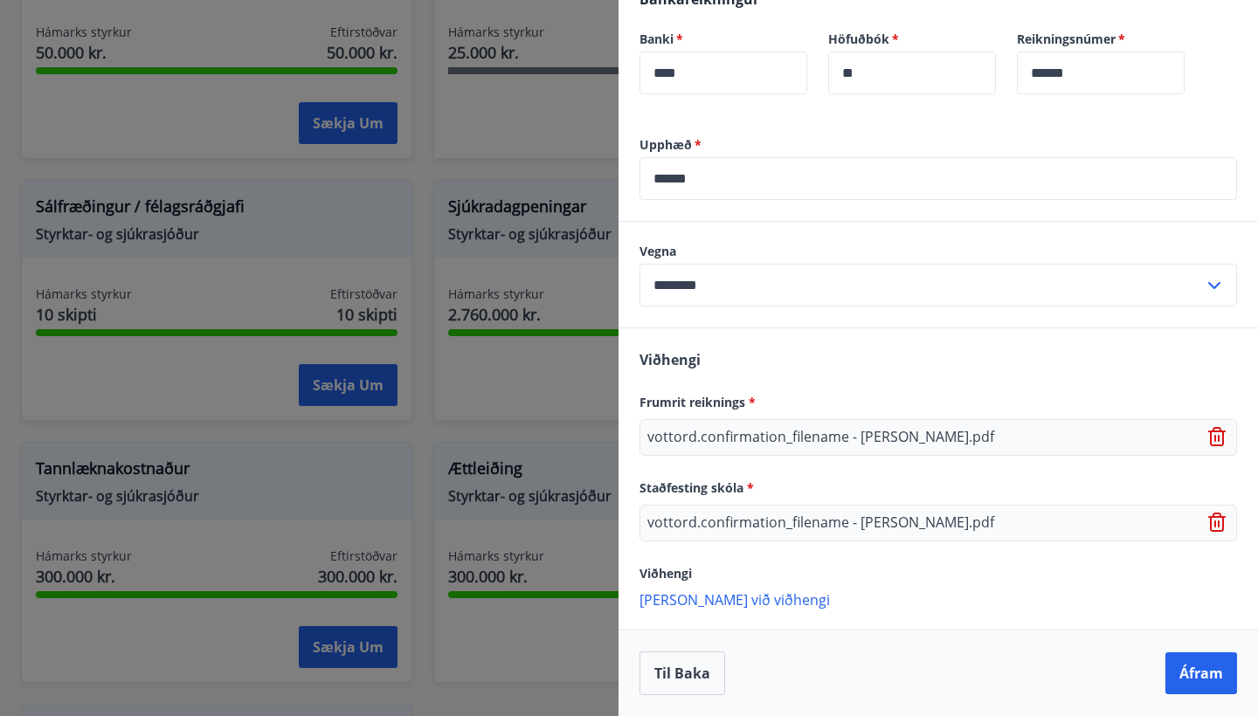
scroll to position [492, 0]
click at [1182, 669] on button "Áfram" at bounding box center [1201, 674] width 72 height 42
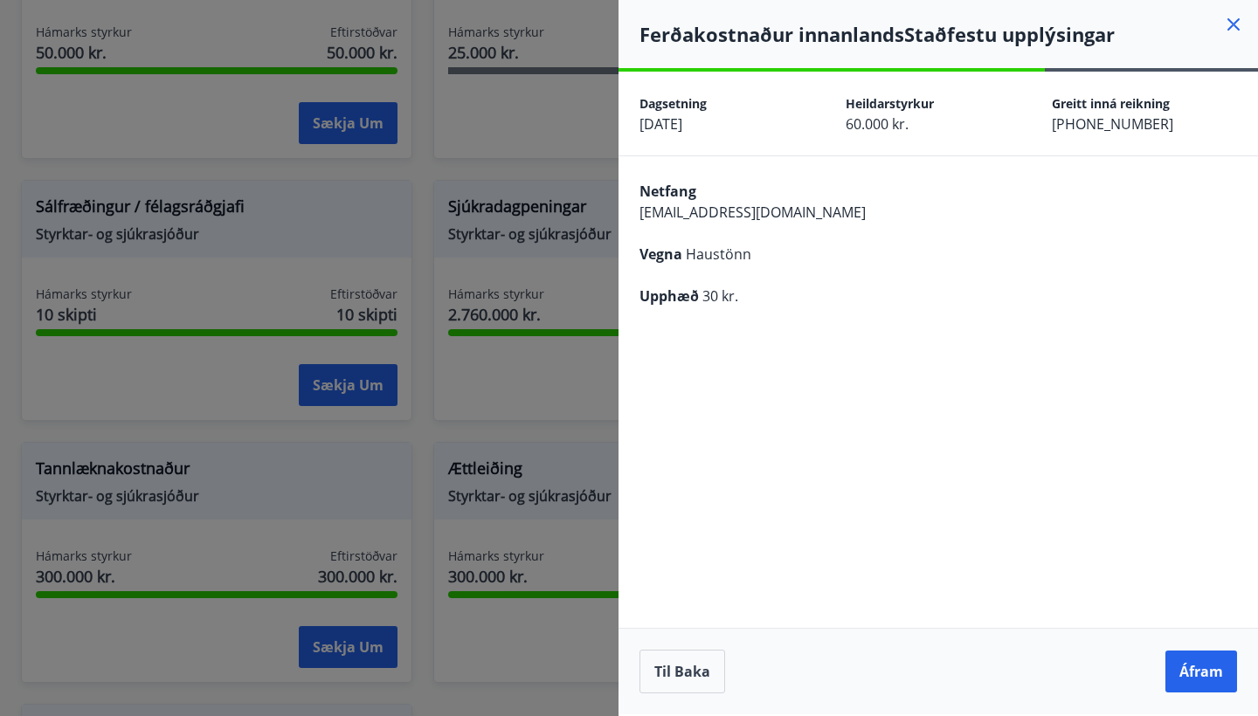
scroll to position [0, 0]
click at [680, 659] on button "Til baka" at bounding box center [682, 672] width 86 height 44
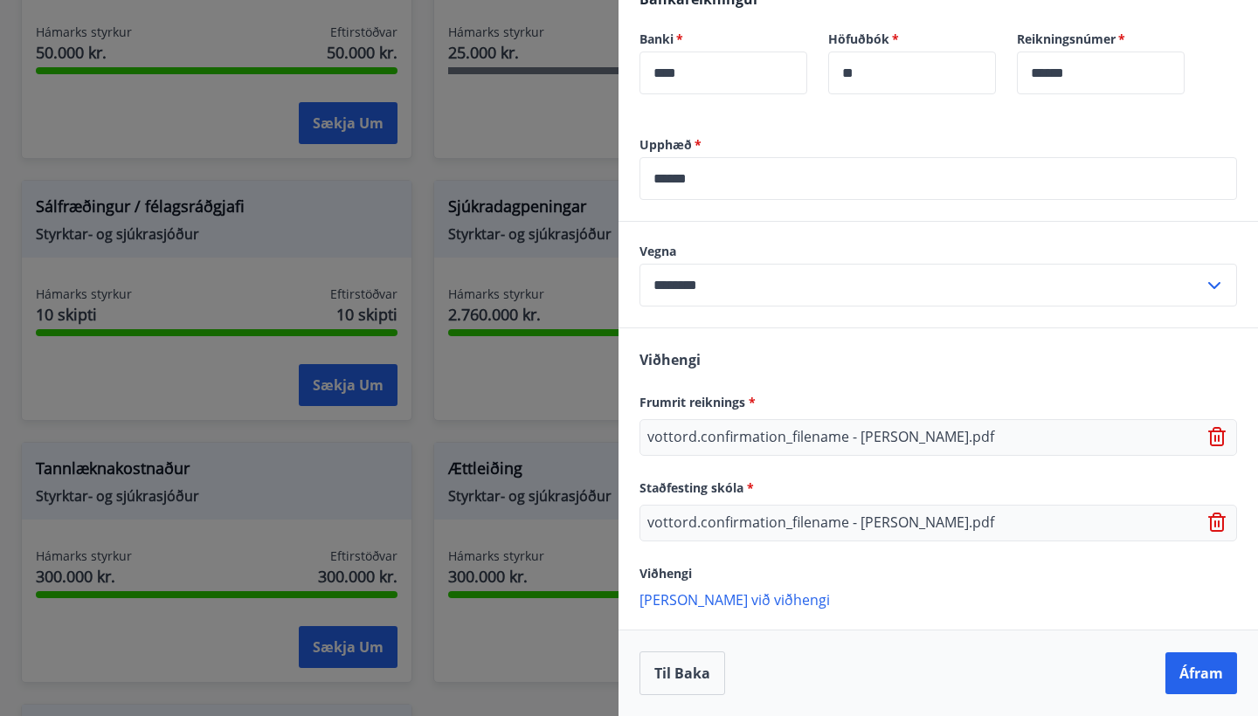
scroll to position [492, 0]
click at [1179, 660] on button "Áfram" at bounding box center [1201, 674] width 72 height 42
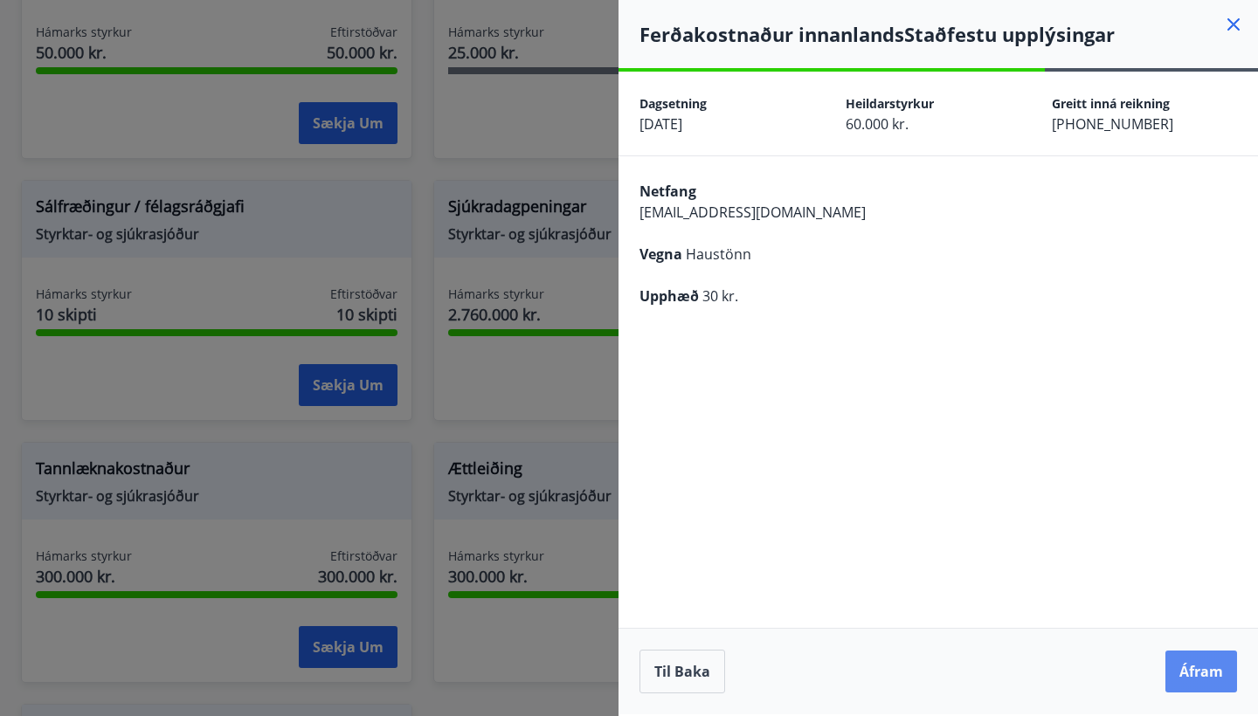
click at [1205, 670] on button "Áfram" at bounding box center [1201, 672] width 72 height 42
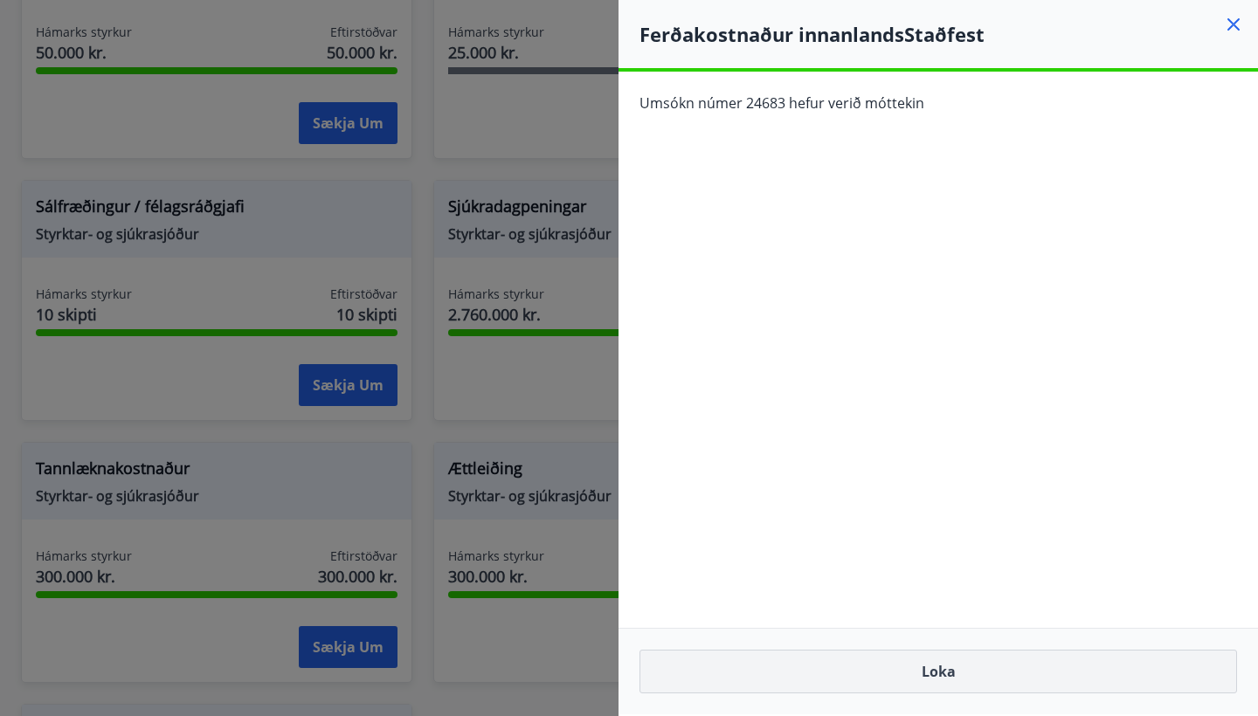
click at [997, 685] on button "Loka" at bounding box center [937, 672] width 597 height 44
